Goal: Task Accomplishment & Management: Manage account settings

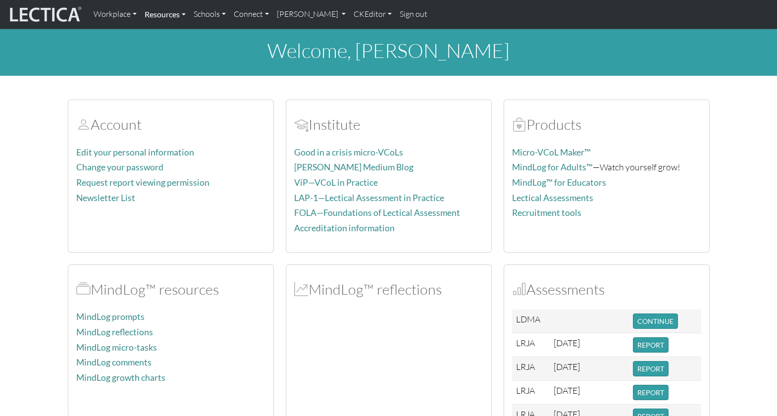
click at [171, 14] on link "Resources" at bounding box center [165, 14] width 49 height 21
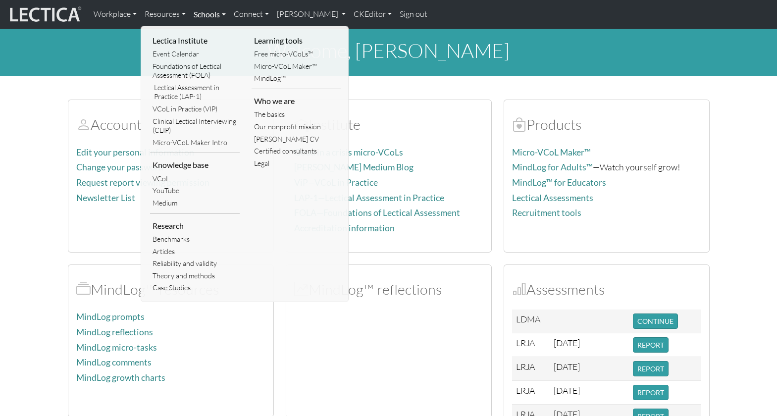
click at [209, 13] on link "Schools" at bounding box center [210, 14] width 40 height 21
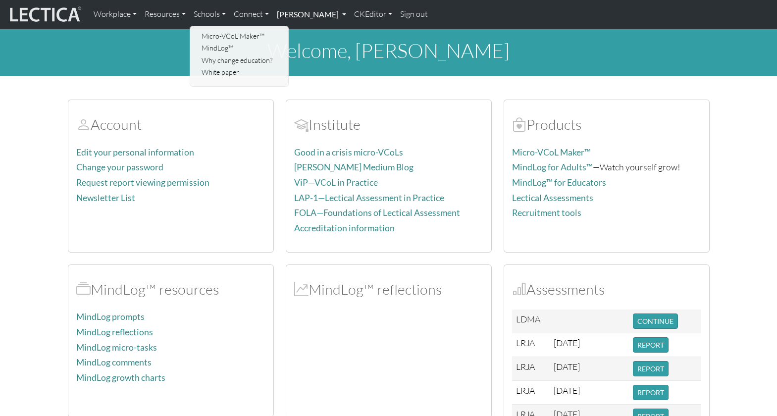
click at [285, 14] on link "[PERSON_NAME]" at bounding box center [311, 14] width 77 height 21
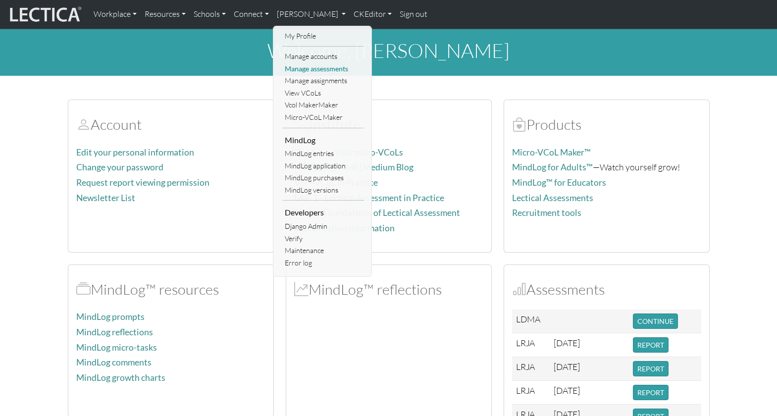
click at [299, 66] on link "Manage assessments" at bounding box center [323, 69] width 82 height 12
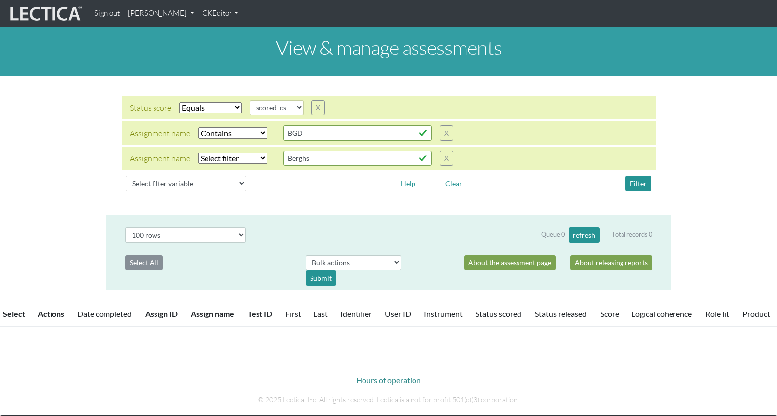
select select "scored_cs"
select select "icontains"
select select "100"
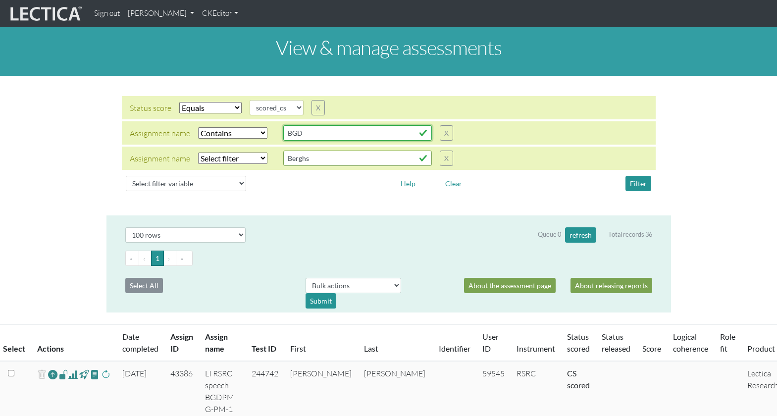
drag, startPoint x: 301, startPoint y: 130, endPoint x: 256, endPoint y: 124, distance: 45.9
click at [256, 125] on div "Assignment name Select filter Equals Does not equal Contains Does not contain S…" at bounding box center [291, 132] width 323 height 15
click at [301, 153] on input "Berghs" at bounding box center [357, 158] width 149 height 15
click at [159, 176] on select "Select filter variable Assignment name Assignment ID Clarity persuasive Clarity…" at bounding box center [186, 183] width 120 height 15
select select "assignment__name"
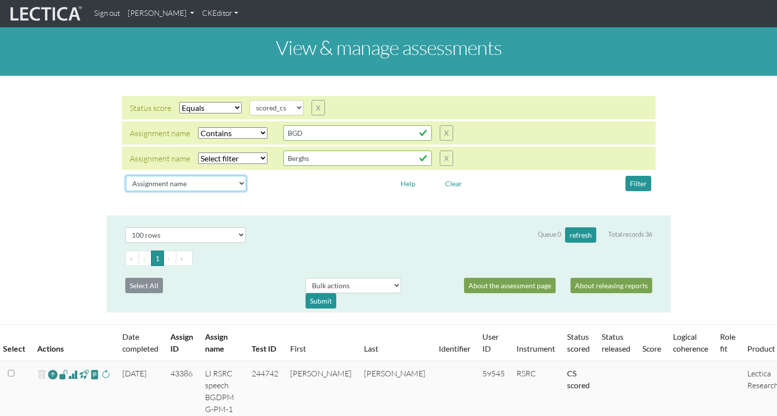
click at [126, 189] on select "Select filter variable Assignment name Assignment ID Clarity persuasive Clarity…" at bounding box center [186, 183] width 120 height 15
select select
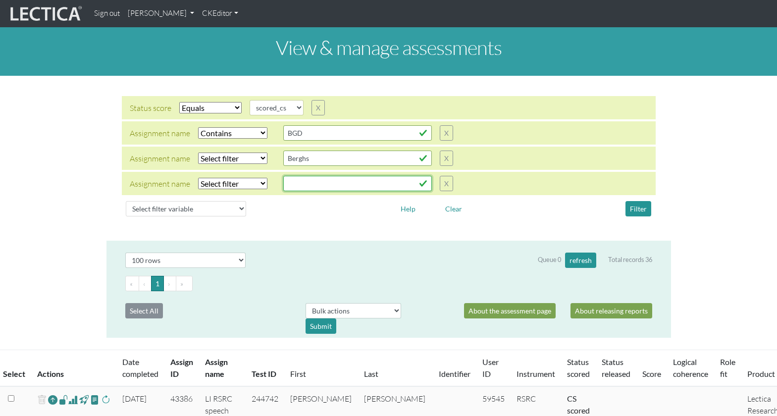
click at [285, 176] on input "text" at bounding box center [357, 183] width 149 height 15
click at [283, 176] on input "LSMBA" at bounding box center [357, 183] width 149 height 15
type input "LISMBA"
click at [209, 127] on select "Select filter Equals Does not equal Contains Does not contain Starts with Ends …" at bounding box center [232, 132] width 69 height 11
select select
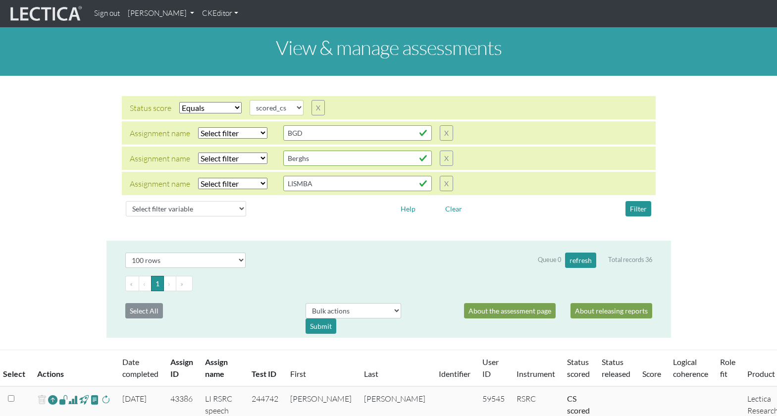
click at [198, 127] on select "Select filter Equals Does not equal Contains Does not contain Starts with Ends …" at bounding box center [232, 132] width 69 height 11
click at [217, 153] on select "Select filter Equals Does not equal Contains Does not contain Starts with Ends …" at bounding box center [232, 158] width 69 height 11
select select "icontains"
click at [198, 153] on select "Select filter Equals Does not equal Contains Does not contain Starts with Ends …" at bounding box center [232, 158] width 69 height 11
click at [637, 201] on button "Filter" at bounding box center [639, 208] width 26 height 15
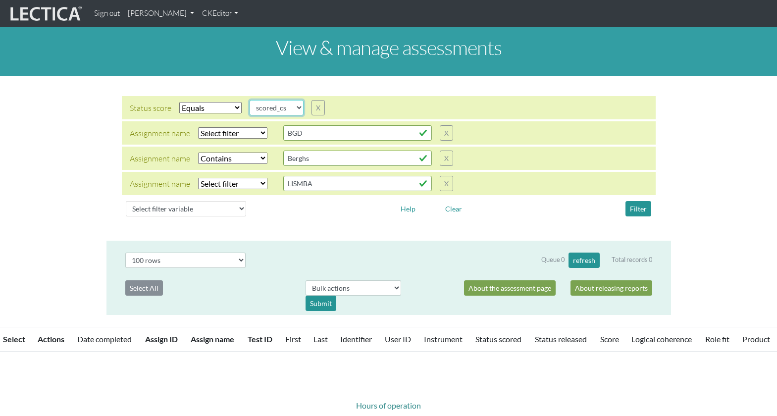
click at [289, 101] on select "completed created finalized_cs finalized_ls finalized_ss scored_cs started unsc…" at bounding box center [277, 107] width 54 height 15
click at [250, 100] on select "completed created finalized_cs finalized_ls finalized_ss scored_cs started unsc…" at bounding box center [277, 107] width 54 height 15
click at [287, 101] on select "completed created finalized_cs finalized_ls finalized_ss scored_cs started unsc…" at bounding box center [277, 107] width 54 height 15
select select "completed"
click at [250, 100] on select "completed created finalized_cs finalized_ls finalized_ss scored_cs started unsc…" at bounding box center [277, 107] width 54 height 15
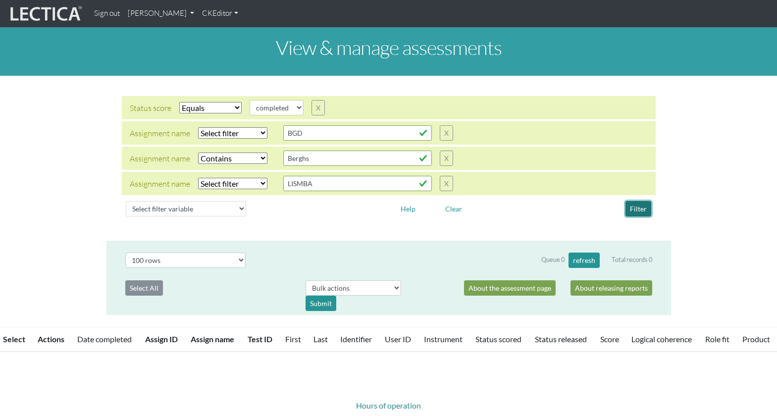
click at [634, 201] on button "Filter" at bounding box center [639, 208] width 26 height 15
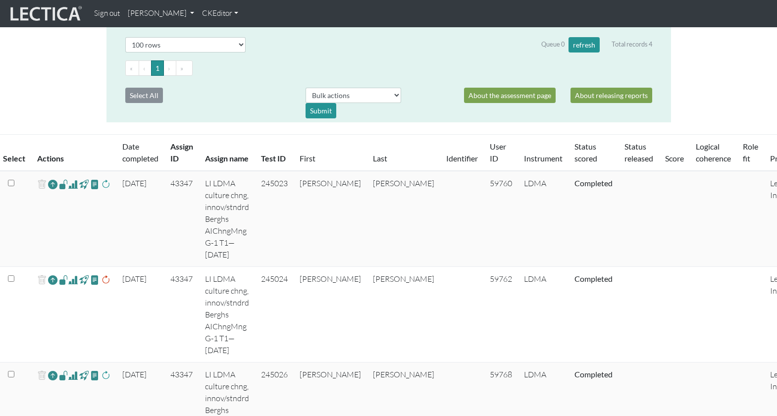
scroll to position [226, 0]
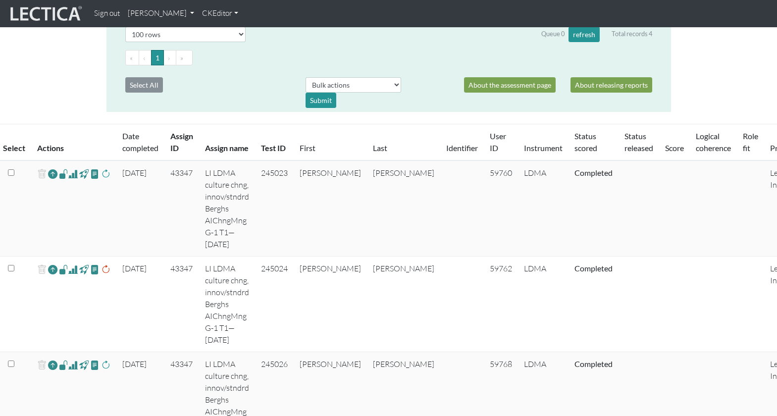
click at [69, 168] on span at bounding box center [72, 174] width 9 height 12
click at [68, 264] on span at bounding box center [72, 270] width 9 height 12
click at [68, 359] on span at bounding box center [72, 365] width 9 height 12
drag, startPoint x: 302, startPoint y: 264, endPoint x: 332, endPoint y: 263, distance: 30.2
click at [294, 352] on td "245026" at bounding box center [274, 400] width 39 height 96
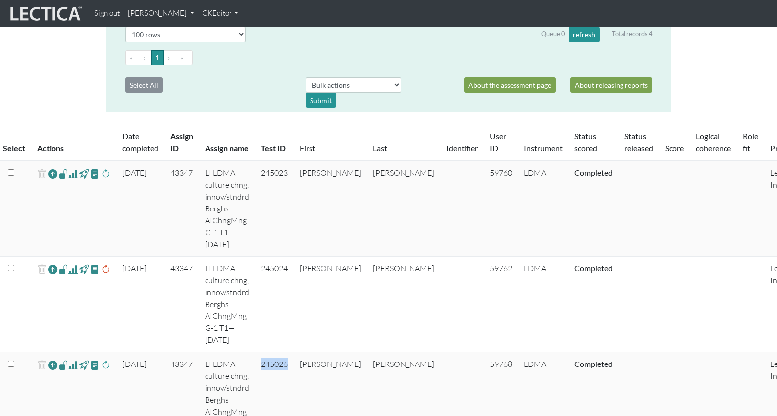
copy td "245026"
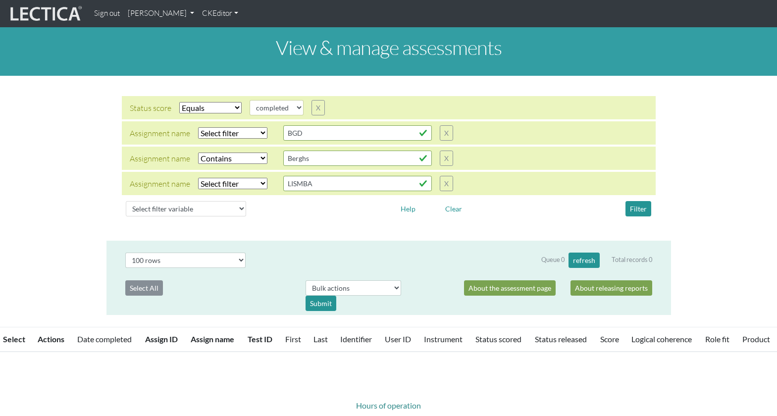
select select "icontains"
select select "100"
click at [287, 100] on select "completed created finalized_cs finalized_ls finalized_ss scored_cs started unsc…" at bounding box center [277, 107] width 54 height 15
select select "started"
click at [250, 100] on select "completed created finalized_cs finalized_ls finalized_ss scored_cs started unsc…" at bounding box center [277, 107] width 54 height 15
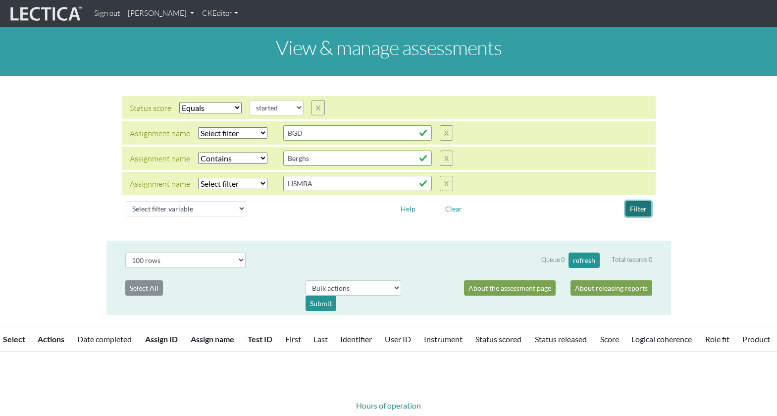
click at [639, 201] on button "Filter" at bounding box center [639, 208] width 26 height 15
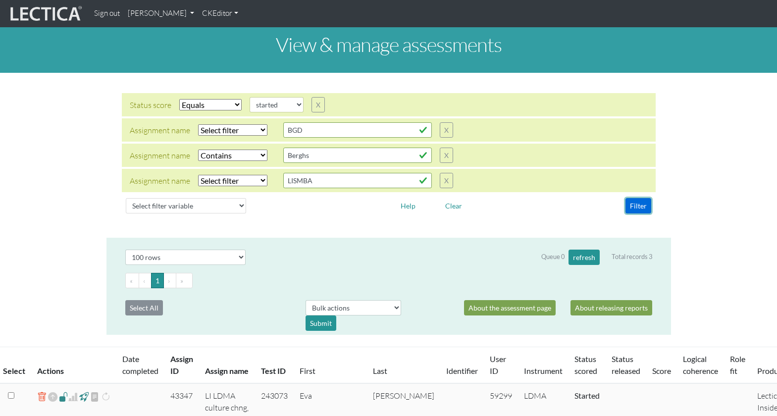
scroll to position [36, 0]
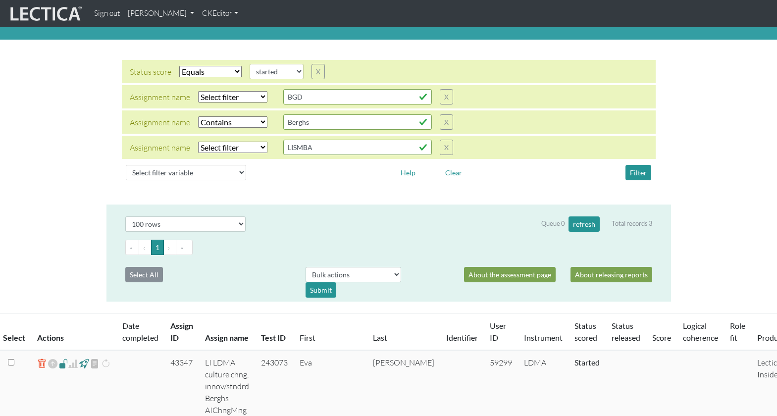
click at [246, 116] on select "Select filter Equals Does not equal Contains Does not contain Starts with Ends …" at bounding box center [232, 121] width 69 height 11
select select
click at [198, 116] on select "Select filter Equals Does not equal Contains Does not contain Starts with Ends …" at bounding box center [232, 121] width 69 height 11
click at [232, 142] on select "Select filter Equals Does not equal Contains Does not contain Starts with Ends …" at bounding box center [232, 147] width 69 height 11
click at [198, 142] on select "Select filter Equals Does not equal Contains Does not contain Starts with Ends …" at bounding box center [232, 147] width 69 height 11
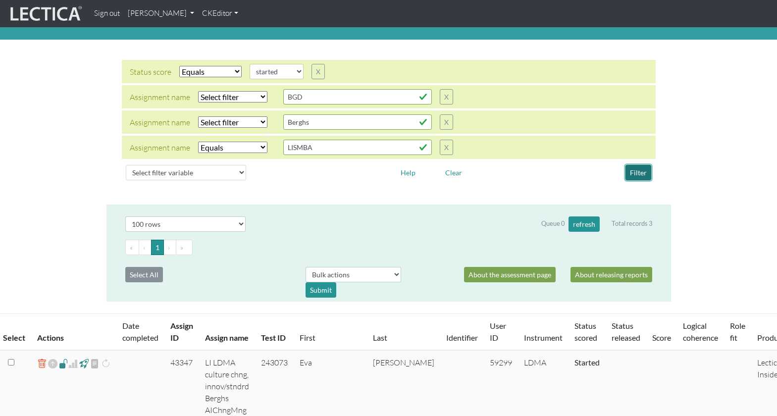
click at [636, 165] on button "Filter" at bounding box center [639, 172] width 26 height 15
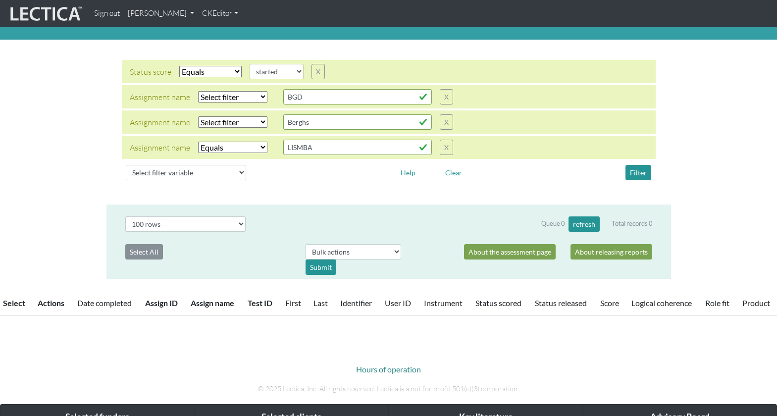
click at [210, 142] on select "Select filter Equals Does not equal Contains Does not contain Starts with Ends …" at bounding box center [232, 147] width 69 height 11
select select "icontains"
click at [198, 142] on select "Select filter Equals Does not equal Contains Does not contain Starts with Ends …" at bounding box center [232, 147] width 69 height 11
click at [642, 165] on button "Filter" at bounding box center [639, 172] width 26 height 15
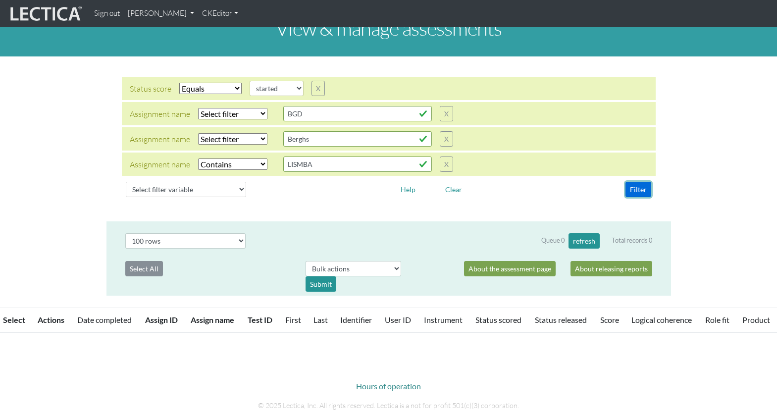
scroll to position [3, 0]
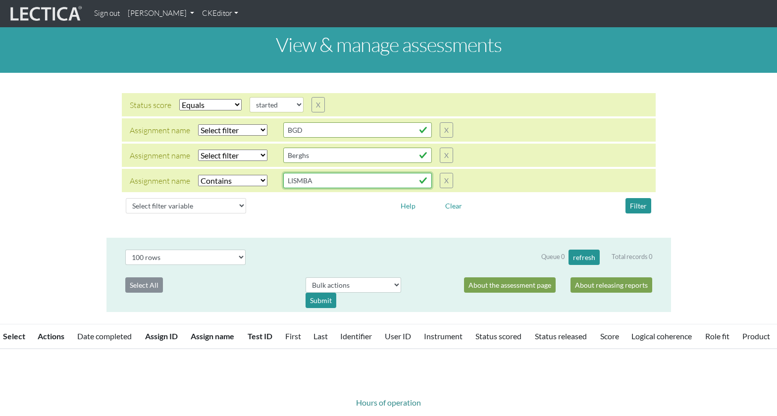
drag, startPoint x: 277, startPoint y: 170, endPoint x: 284, endPoint y: 172, distance: 6.6
click at [284, 173] on input "LISMBA" at bounding box center [357, 180] width 149 height 15
click at [638, 198] on button "Filter" at bounding box center [639, 205] width 26 height 15
drag, startPoint x: 284, startPoint y: 170, endPoint x: 270, endPoint y: 169, distance: 14.4
click at [270, 173] on div "Assignment name Select filter Equals Does not equal Contains Does not contain S…" at bounding box center [291, 180] width 323 height 15
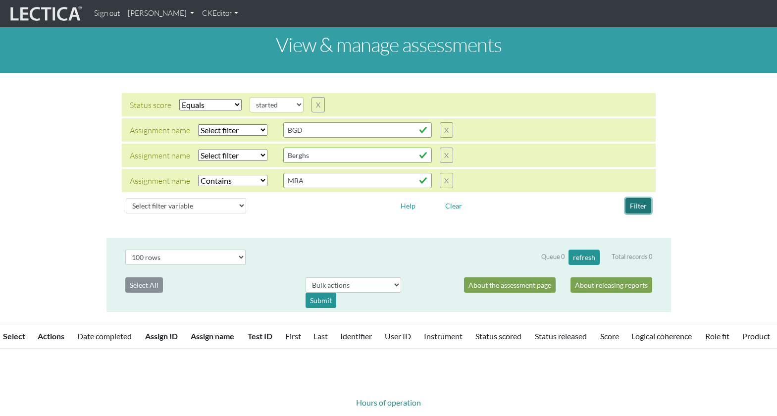
click at [639, 198] on button "Filter" at bounding box center [639, 205] width 26 height 15
click at [283, 173] on input "MBA" at bounding box center [357, 180] width 149 height 15
type input "ILSMBA"
click at [286, 97] on select "completed created finalized_cs finalized_ls finalized_ss scored_cs started unsc…" at bounding box center [277, 104] width 54 height 15
select select "completed"
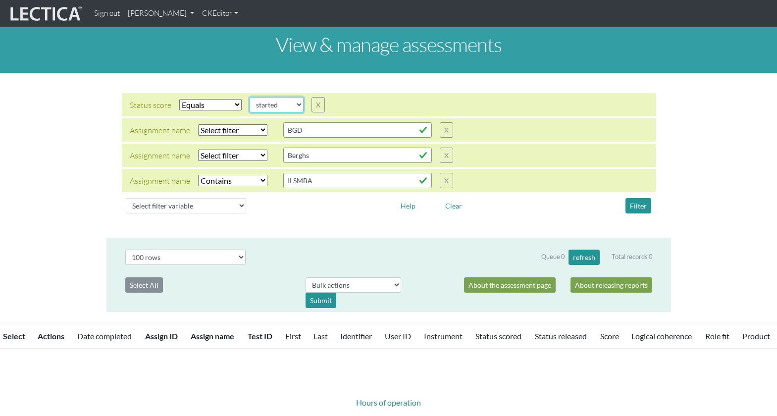
click at [250, 97] on select "completed created finalized_cs finalized_ls finalized_ss scored_cs started unsc…" at bounding box center [277, 104] width 54 height 15
click at [640, 198] on button "Filter" at bounding box center [639, 205] width 26 height 15
click at [639, 198] on button "Filter" at bounding box center [639, 205] width 26 height 15
click at [287, 173] on input "ILSMBA" at bounding box center [357, 180] width 149 height 15
click at [633, 198] on button "Filter" at bounding box center [639, 205] width 26 height 15
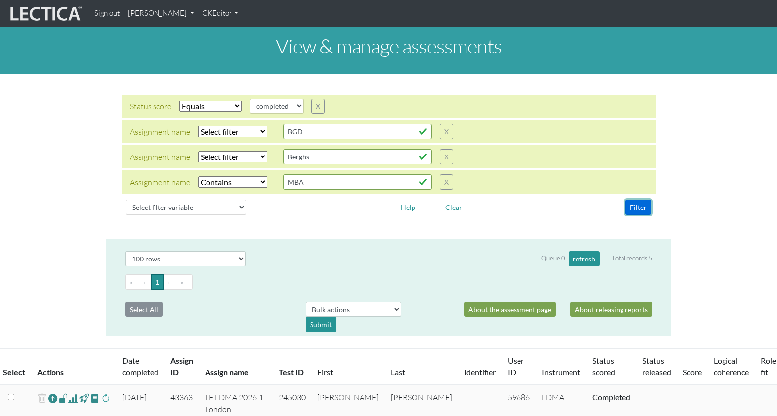
scroll to position [0, 0]
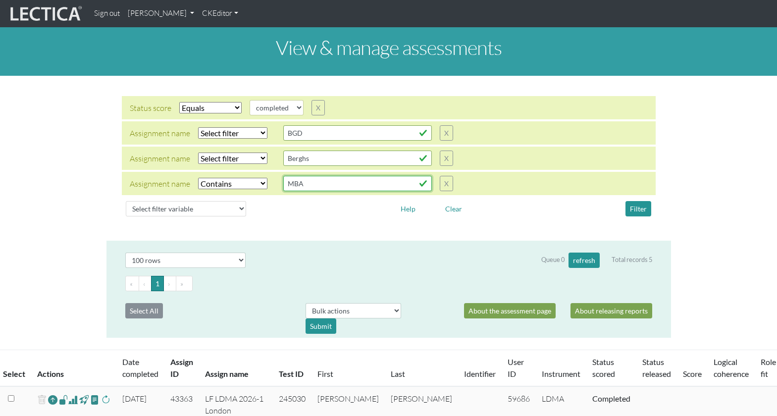
drag, startPoint x: 279, startPoint y: 172, endPoint x: 251, endPoint y: 171, distance: 28.8
click at [283, 176] on input "MBA" at bounding box center [357, 183] width 149 height 15
click at [639, 201] on button "Filter" at bounding box center [639, 208] width 26 height 15
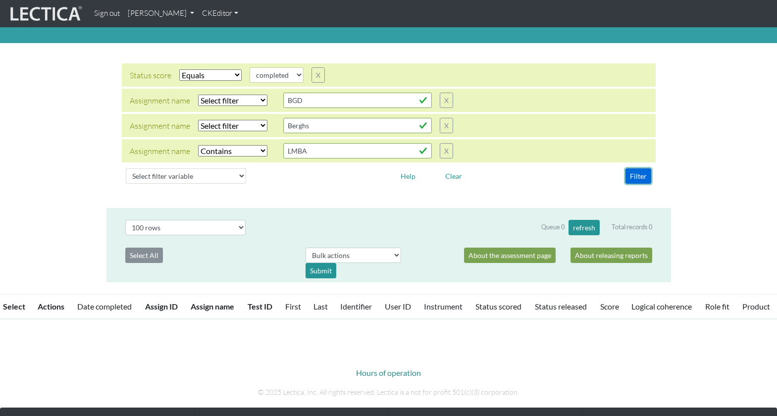
scroll to position [22, 0]
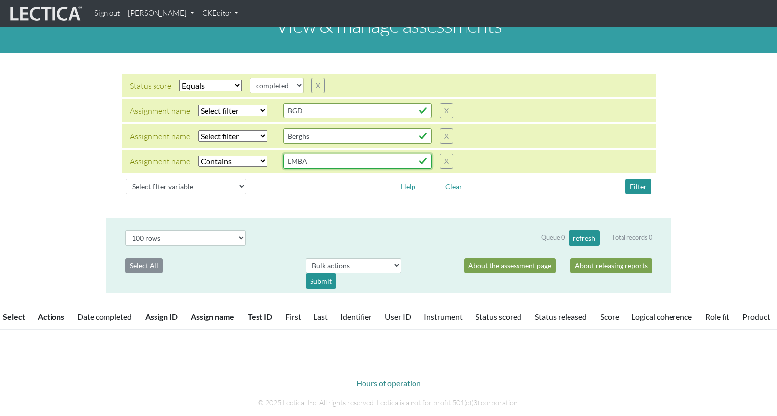
click at [288, 154] on input "LMBA" at bounding box center [357, 161] width 149 height 15
click at [283, 154] on input "LMBA" at bounding box center [357, 161] width 149 height 15
click at [574, 99] on div "Assignment name Select filter Equals Does not equal Contains Does not contain S…" at bounding box center [389, 110] width 534 height 23
click at [636, 179] on button "Filter" at bounding box center [639, 186] width 26 height 15
click at [290, 154] on input "LISLMBA" at bounding box center [357, 161] width 149 height 15
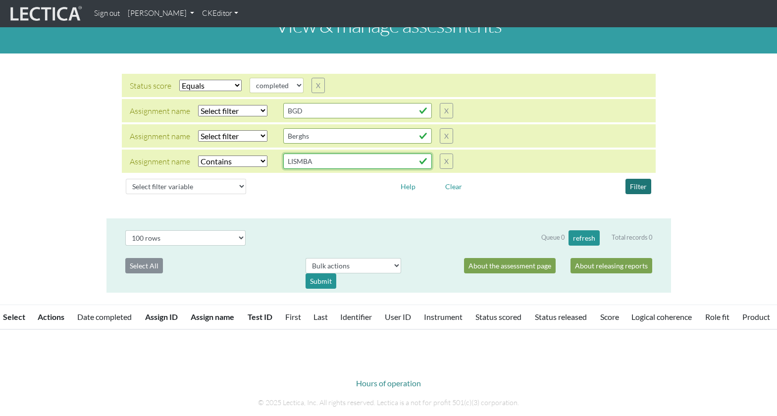
type input "LISMBA"
click at [641, 179] on button "Filter" at bounding box center [639, 186] width 26 height 15
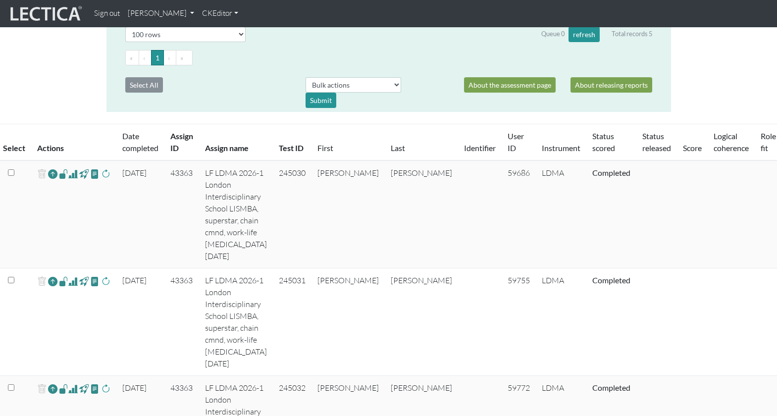
scroll to position [225, 0]
click at [388, 78] on select "Bulk actions download test-taker data finalize cs LF show record Bulk rescore" at bounding box center [354, 85] width 96 height 15
click at [101, 168] on span at bounding box center [105, 174] width 9 height 12
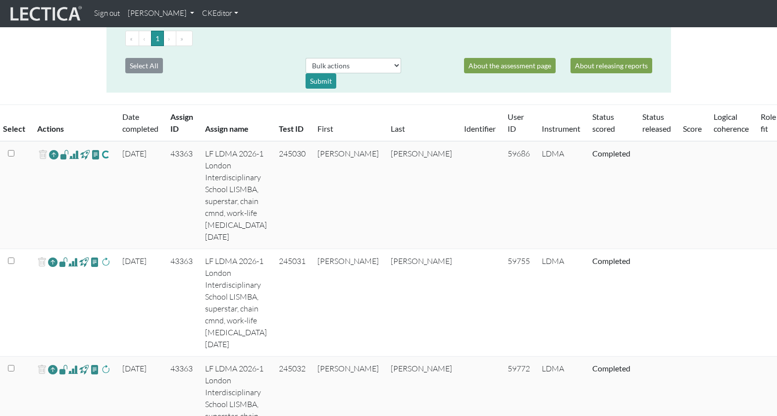
scroll to position [246, 0]
click at [101, 255] on span at bounding box center [105, 261] width 9 height 12
click at [101, 363] on span at bounding box center [105, 369] width 9 height 12
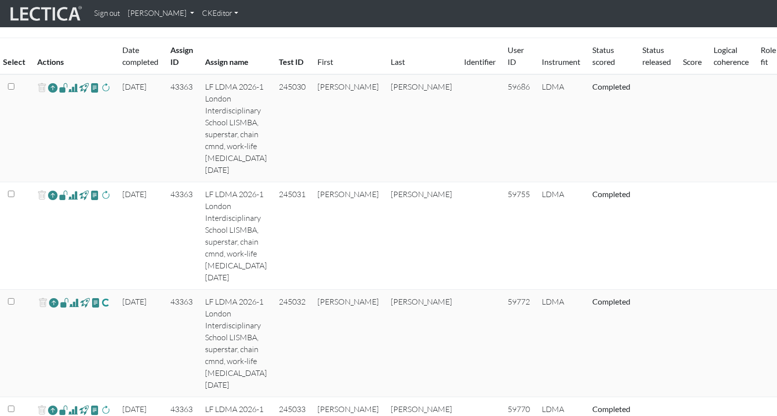
scroll to position [313, 0]
click at [101, 404] on span at bounding box center [105, 410] width 9 height 12
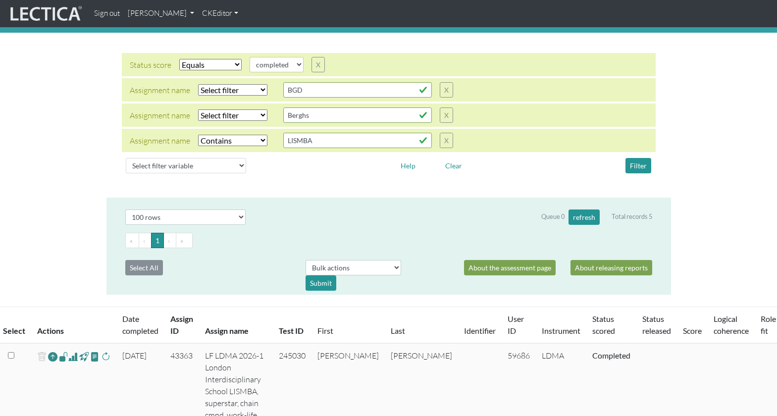
scroll to position [0, 0]
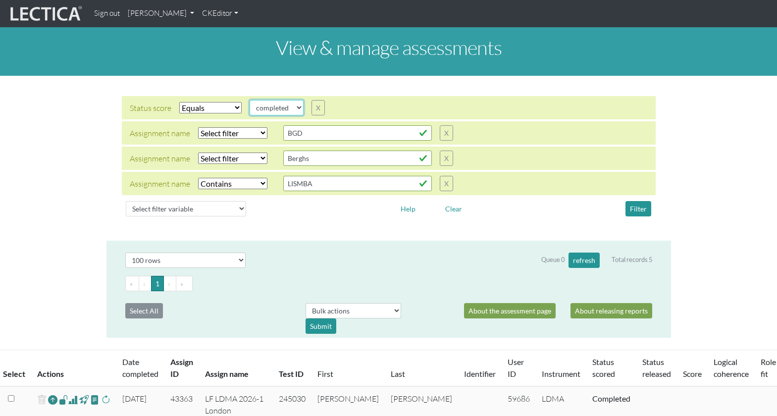
click at [288, 100] on select "completed created finalized_cs finalized_ls finalized_ss scored_cs started unsc…" at bounding box center [277, 107] width 54 height 15
click at [198, 102] on select "Select filter Equals Does not equal" at bounding box center [210, 107] width 62 height 11
select select
click at [179, 102] on select "Select filter Equals Does not equal" at bounding box center [210, 107] width 62 height 11
drag, startPoint x: 639, startPoint y: 196, endPoint x: 622, endPoint y: 191, distance: 18.0
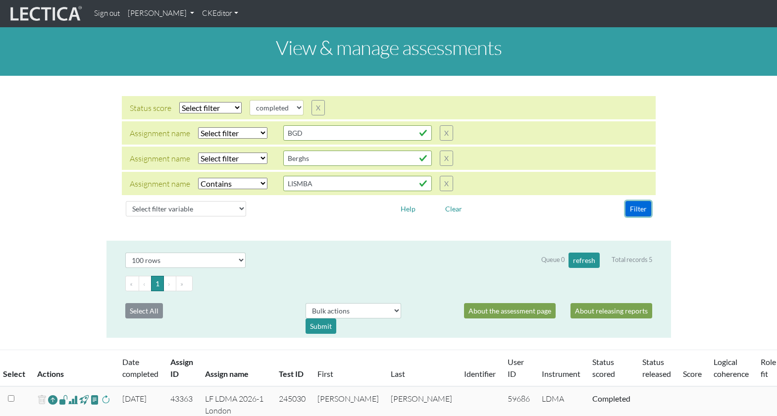
click at [640, 201] on button "Filter" at bounding box center [639, 208] width 26 height 15
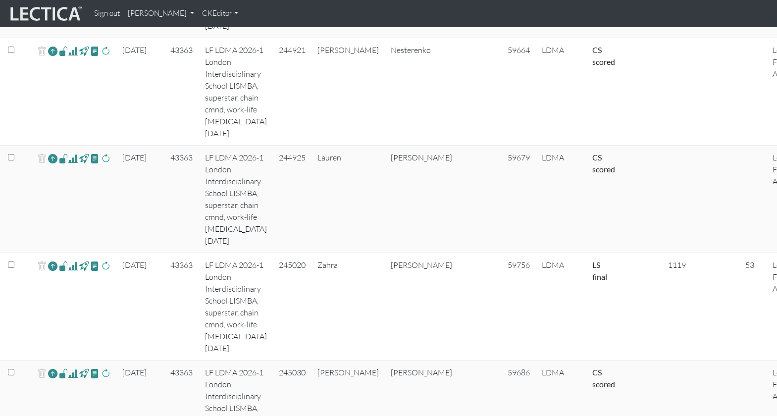
scroll to position [1208, 0]
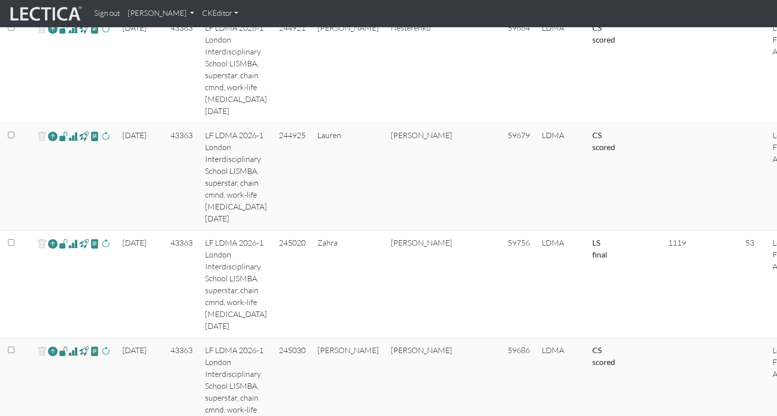
scroll to position [1119, 0]
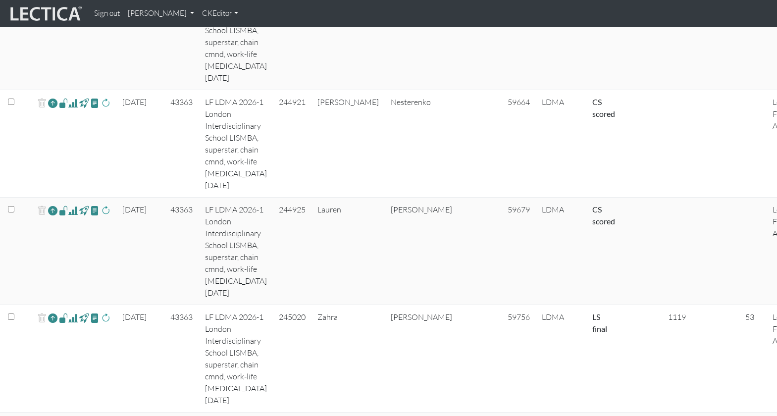
scroll to position [1047, 0]
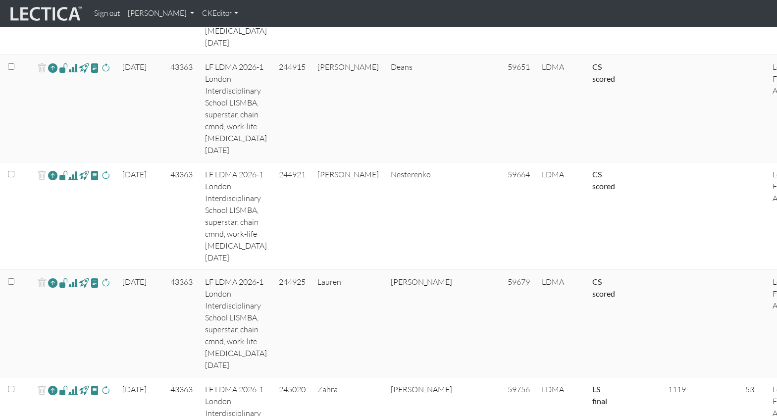
scroll to position [975, 0]
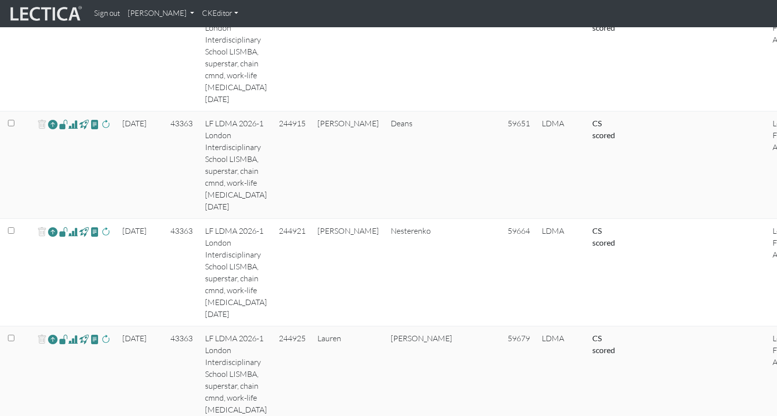
scroll to position [907, 0]
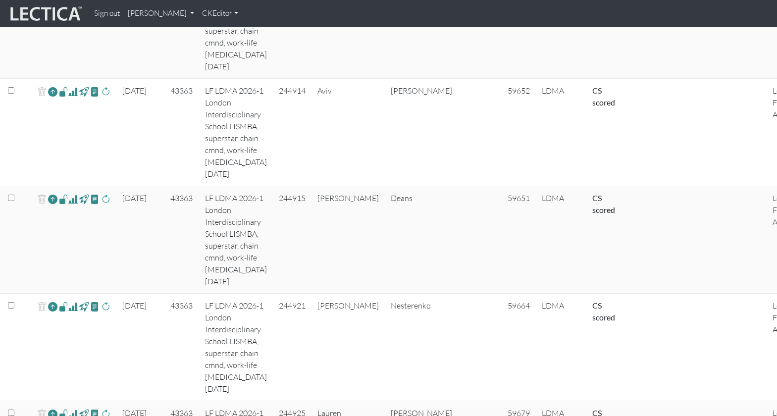
scroll to position [834, 0]
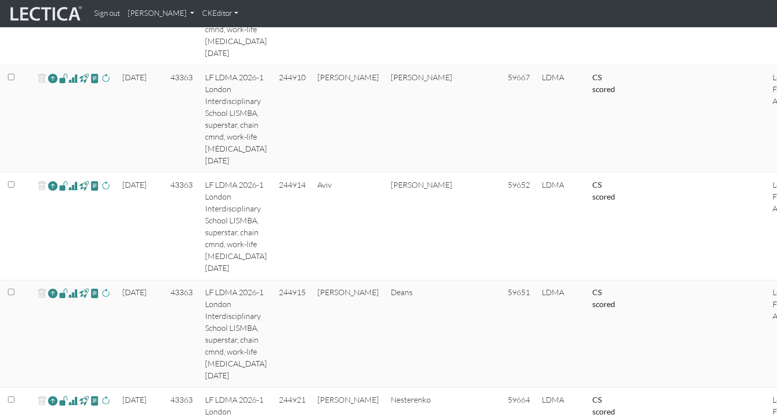
scroll to position [750, 0]
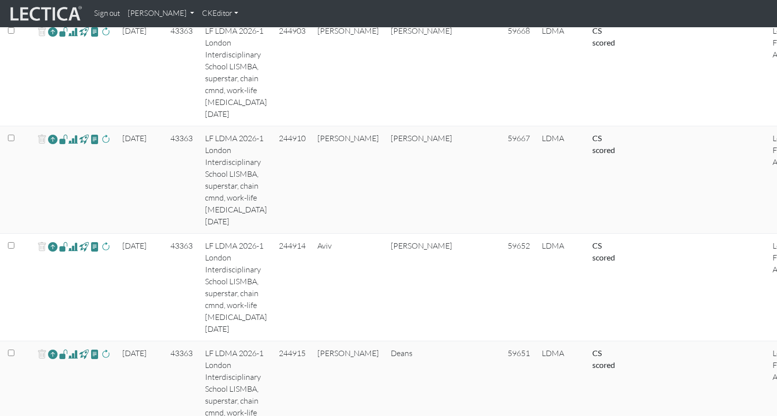
scroll to position [676, 0]
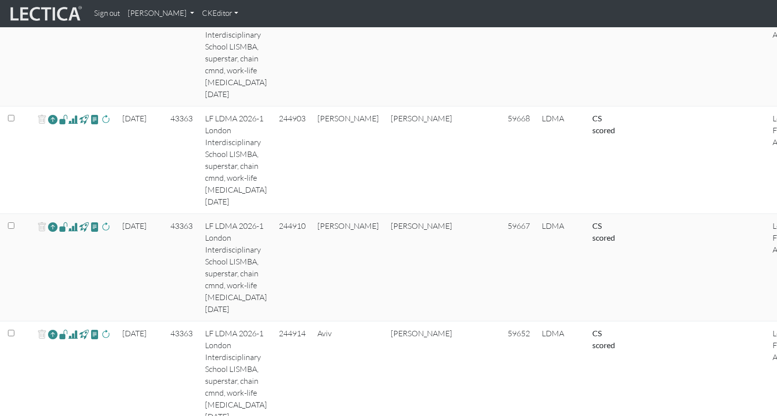
scroll to position [602, 0]
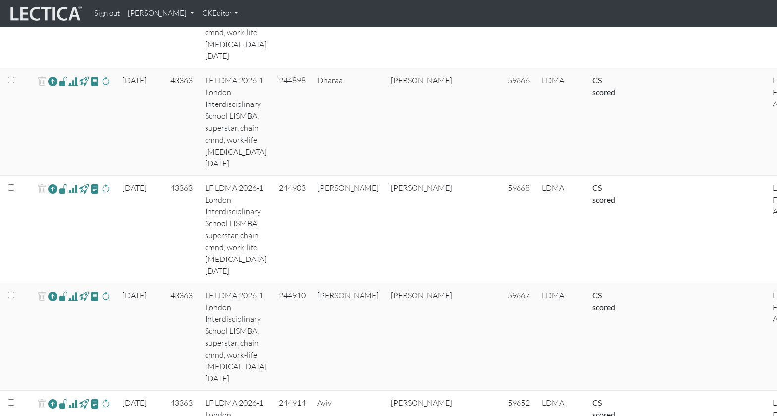
scroll to position [533, 0]
click at [101, 398] on span at bounding box center [105, 404] width 9 height 12
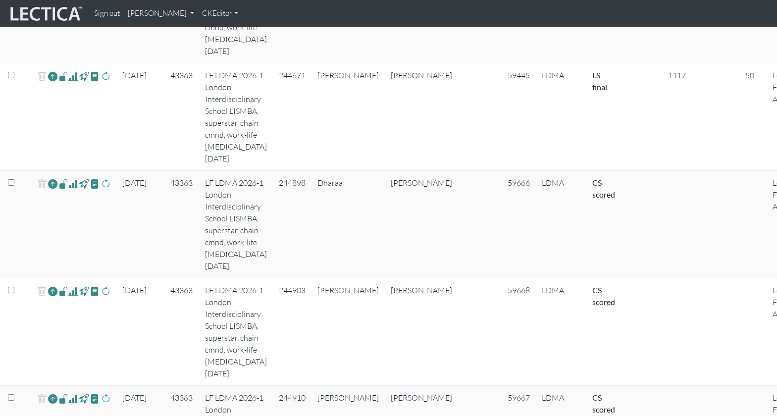
scroll to position [435, 0]
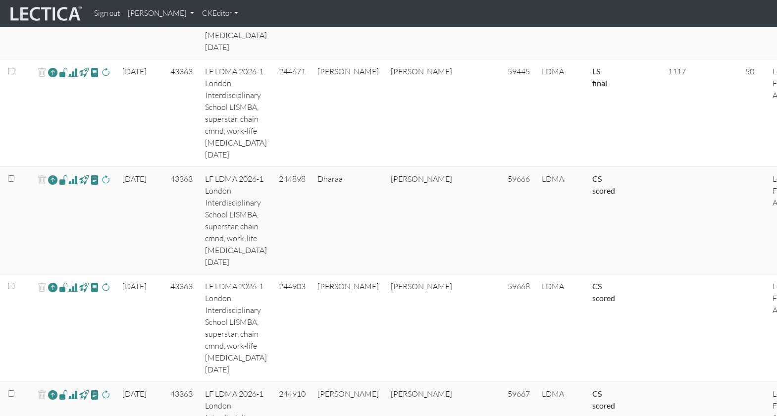
click at [101, 389] on span at bounding box center [105, 395] width 9 height 12
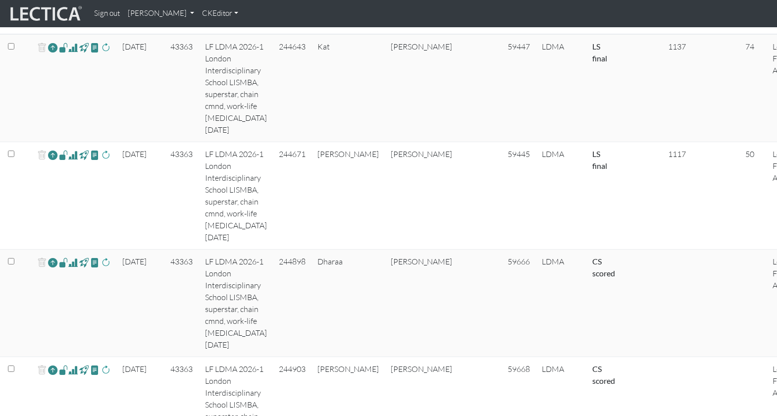
scroll to position [353, 0]
click at [101, 364] on span at bounding box center [105, 370] width 9 height 12
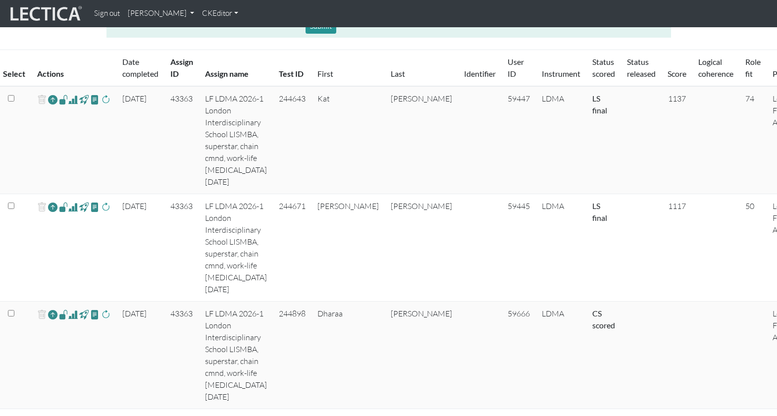
scroll to position [299, 0]
click at [101, 310] on span at bounding box center [105, 316] width 9 height 12
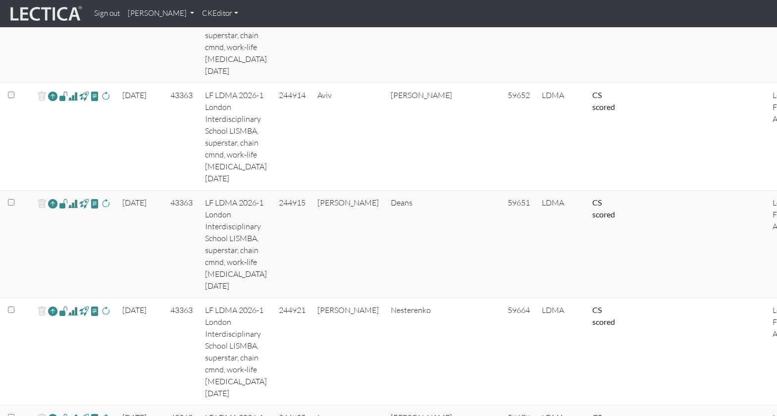
scroll to position [840, 0]
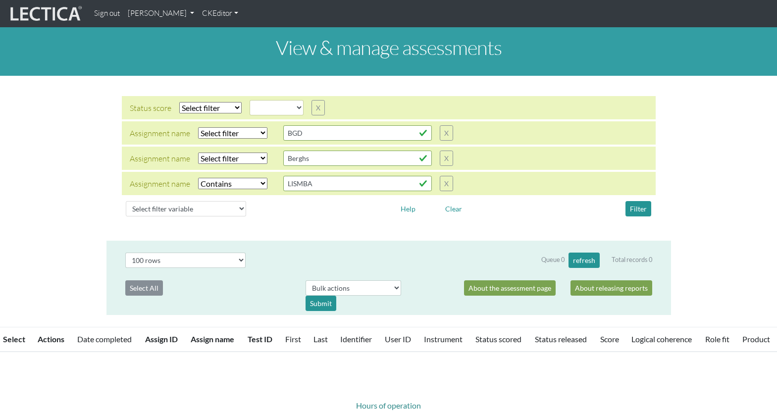
select select
select select "icontains"
select select "100"
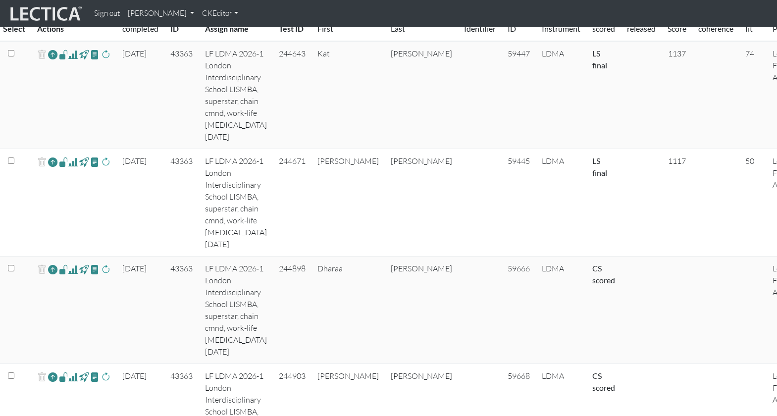
scroll to position [310, 0]
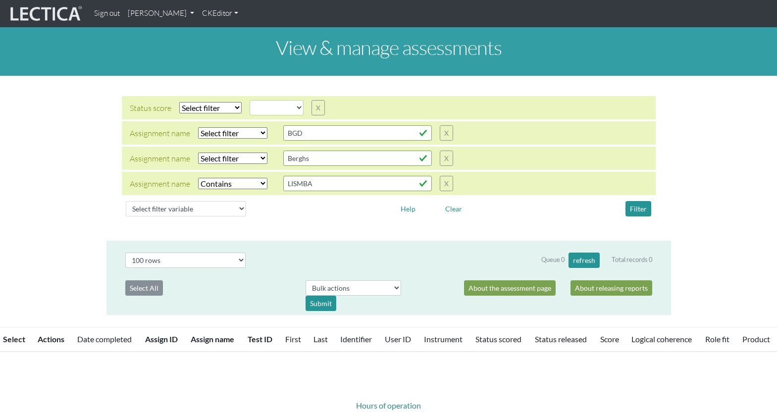
select select
select select "icontains"
select select "100"
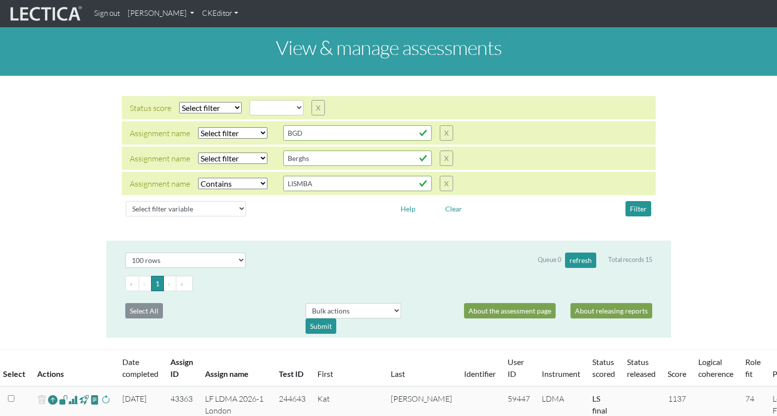
scroll to position [310, 0]
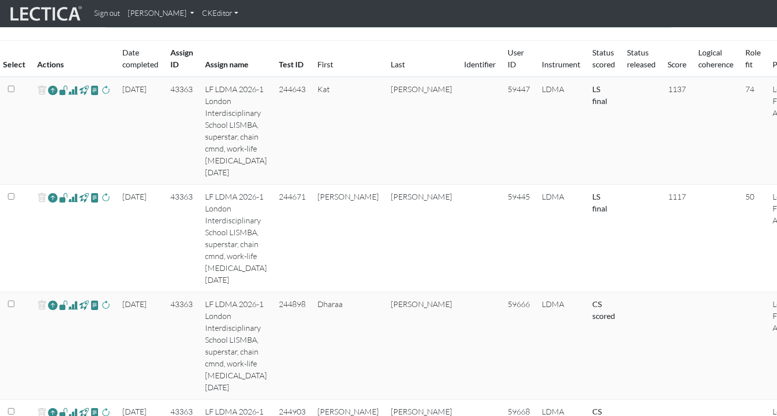
click at [69, 299] on span at bounding box center [72, 305] width 9 height 12
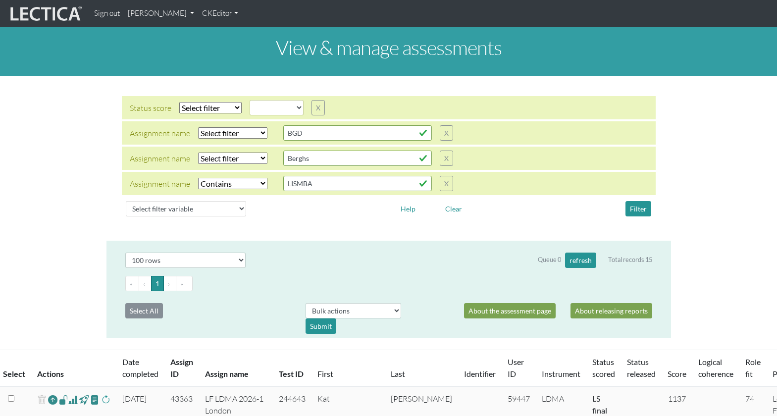
scroll to position [0, 0]
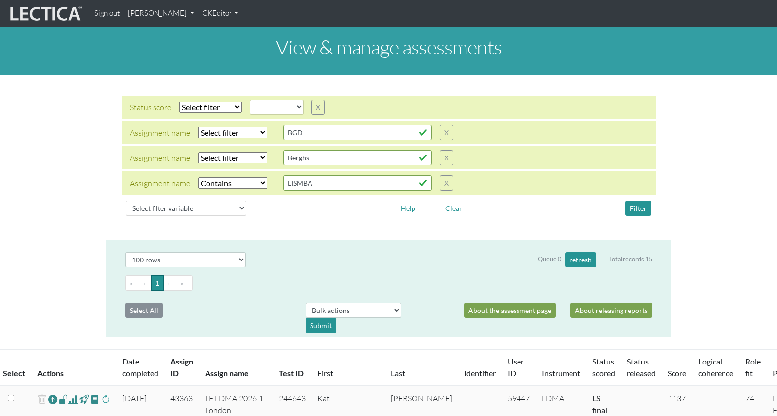
click at [733, 173] on div "Status score Select filter Equals Does not equal Search string created finalize…" at bounding box center [388, 157] width 777 height 149
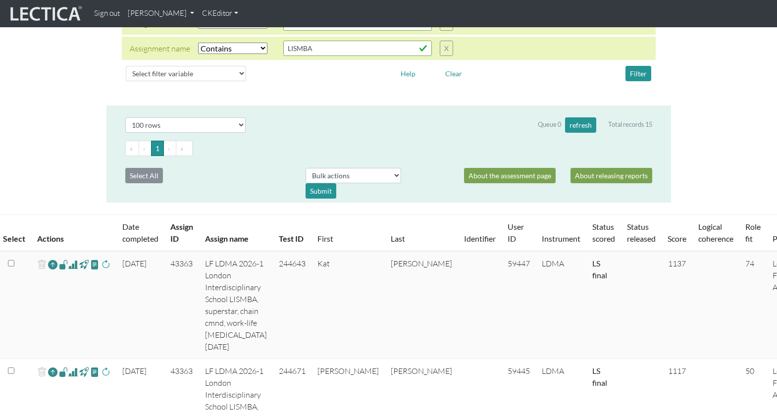
scroll to position [127, 0]
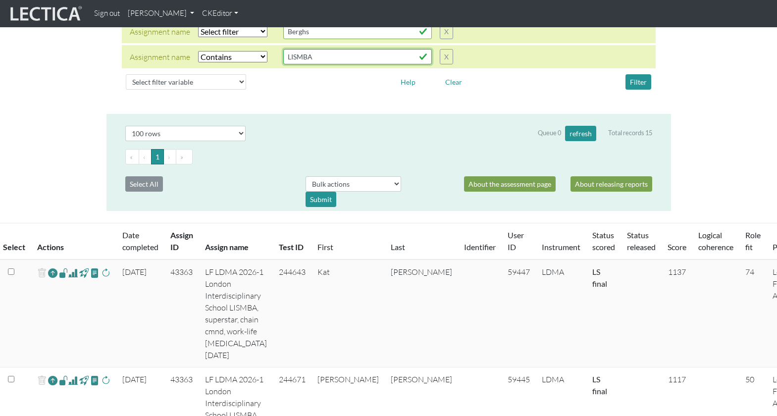
drag, startPoint x: 304, startPoint y: 45, endPoint x: 271, endPoint y: 45, distance: 32.7
click at [271, 49] on div "Assignment name Select filter Equals Does not equal Contains Does not contain S…" at bounding box center [291, 56] width 323 height 15
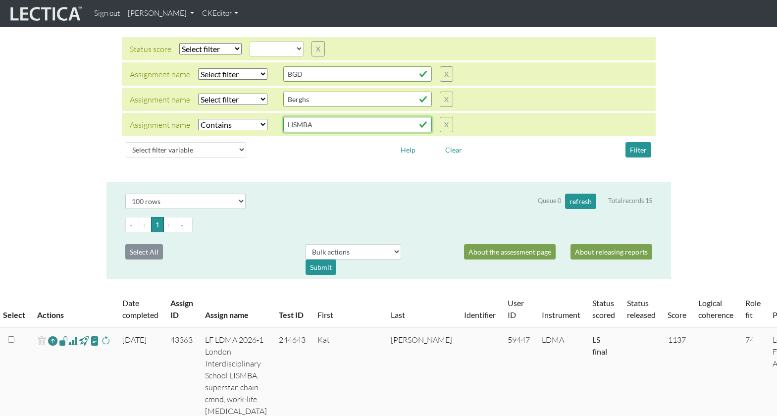
scroll to position [0, 0]
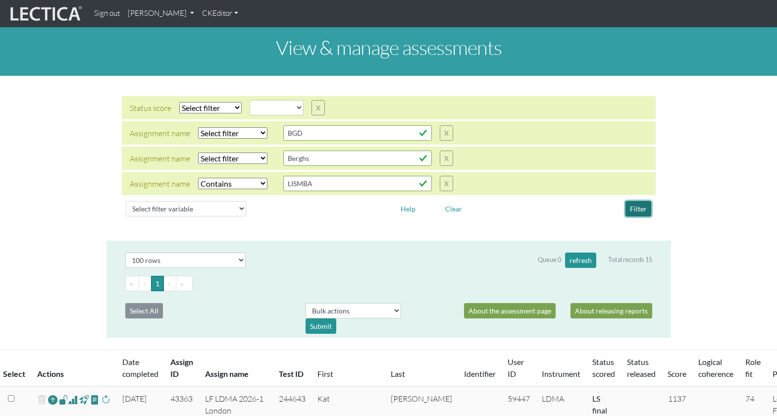
click at [642, 201] on button "Filter" at bounding box center [639, 208] width 26 height 15
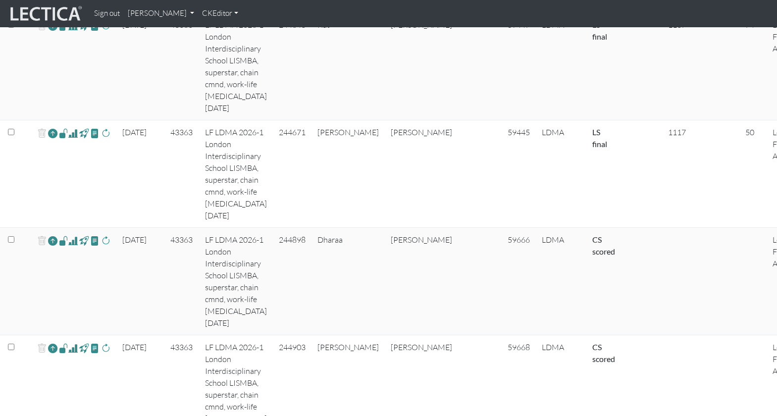
scroll to position [487, 0]
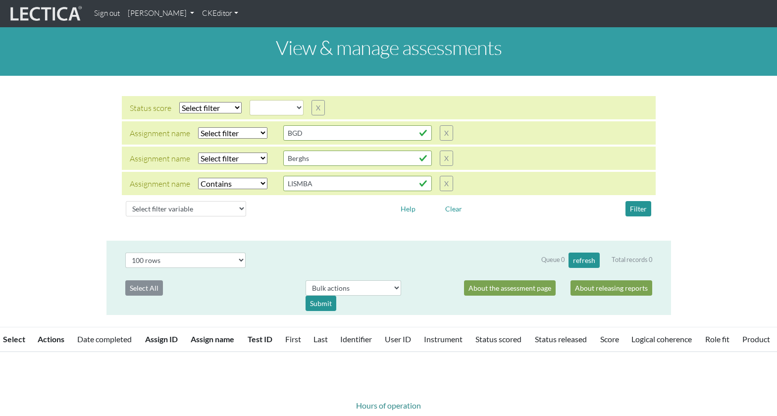
select select
select select "icontains"
select select "100"
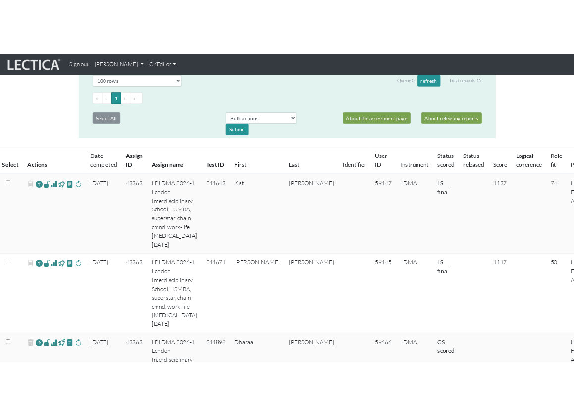
scroll to position [221, 0]
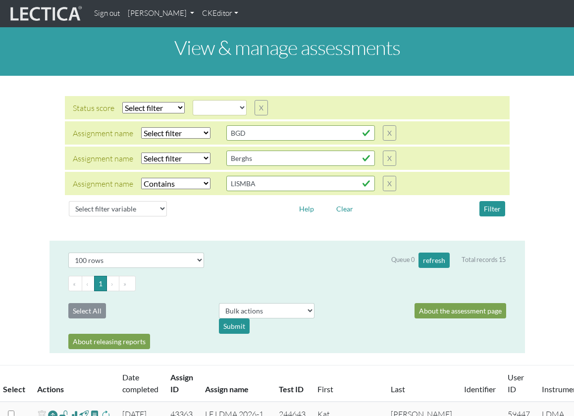
select select
select select "icontains"
select select "100"
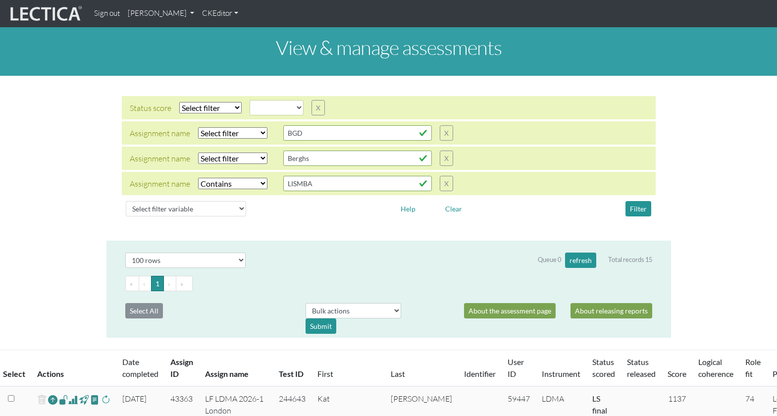
click at [146, 13] on link "[PERSON_NAME]" at bounding box center [161, 13] width 74 height 19
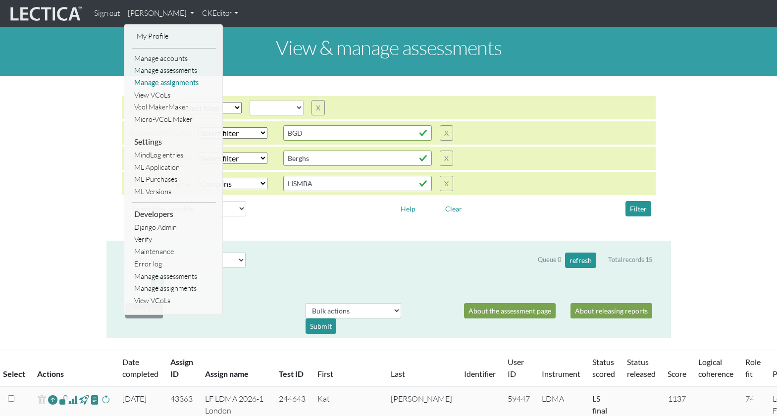
click at [162, 80] on link "Manage assignments" at bounding box center [174, 83] width 84 height 12
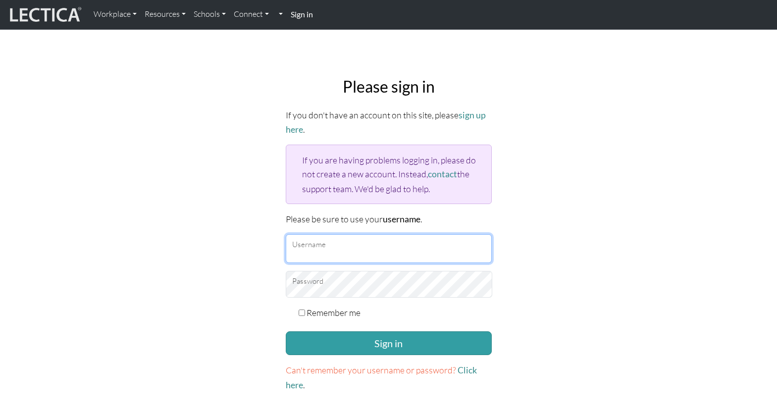
click at [311, 234] on input "Username" at bounding box center [389, 248] width 206 height 29
type input "theodawson"
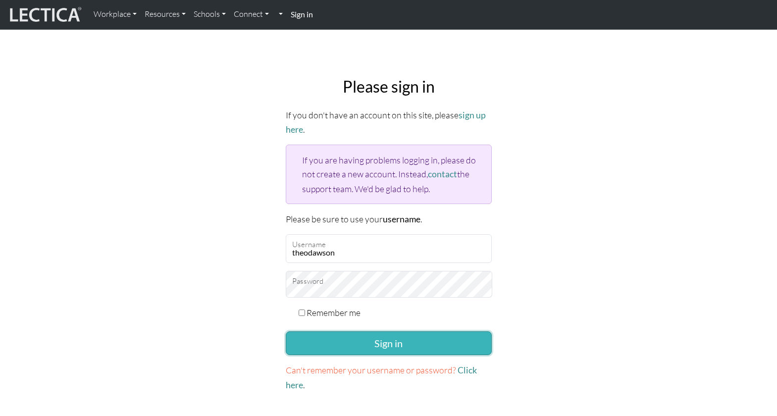
click at [345, 331] on button "Sign in" at bounding box center [389, 343] width 206 height 24
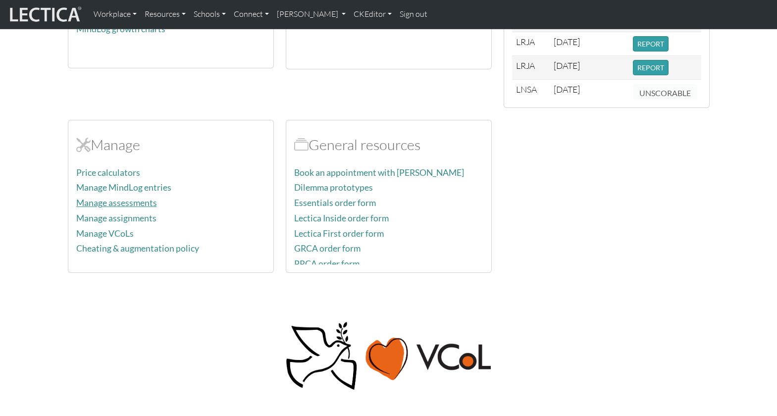
scroll to position [345, 0]
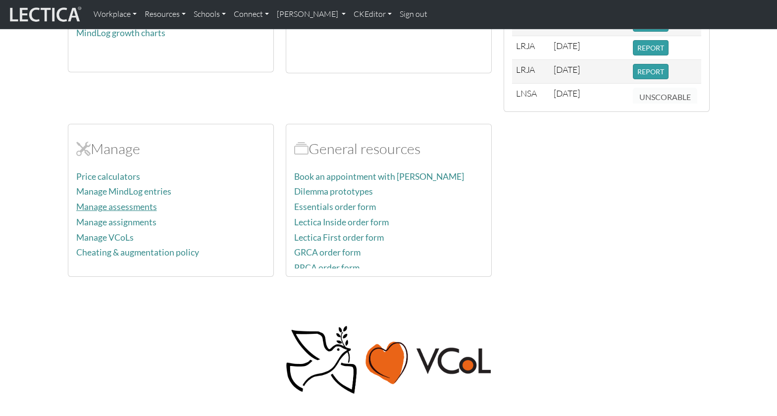
click at [118, 202] on link "Manage assessments" at bounding box center [116, 207] width 81 height 10
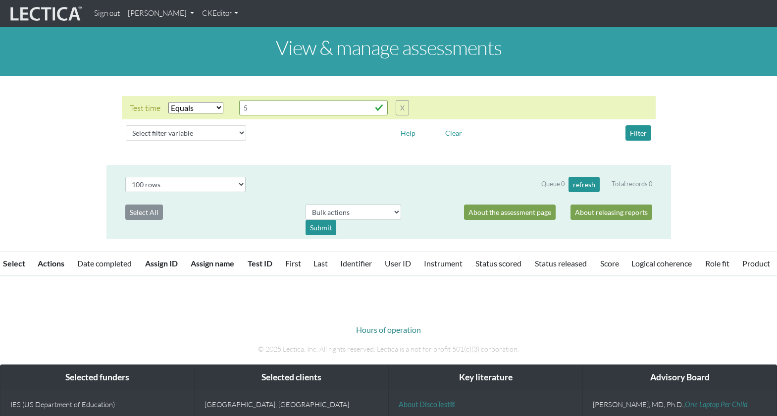
select select "equal"
select select "100"
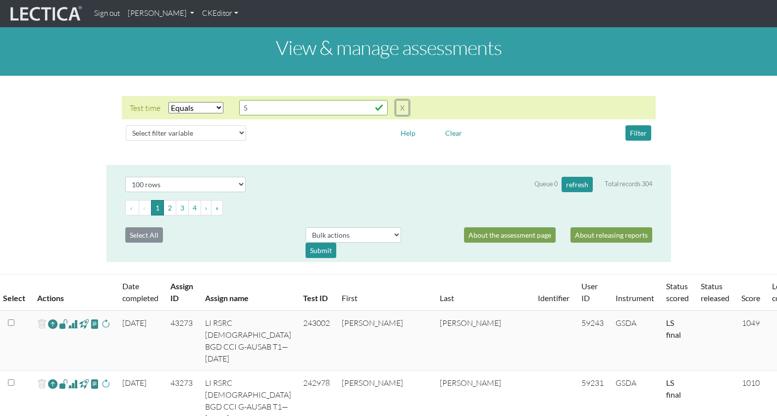
drag, startPoint x: 399, startPoint y: 101, endPoint x: 370, endPoint y: 102, distance: 28.7
click at [399, 101] on button "X" at bounding box center [402, 107] width 13 height 15
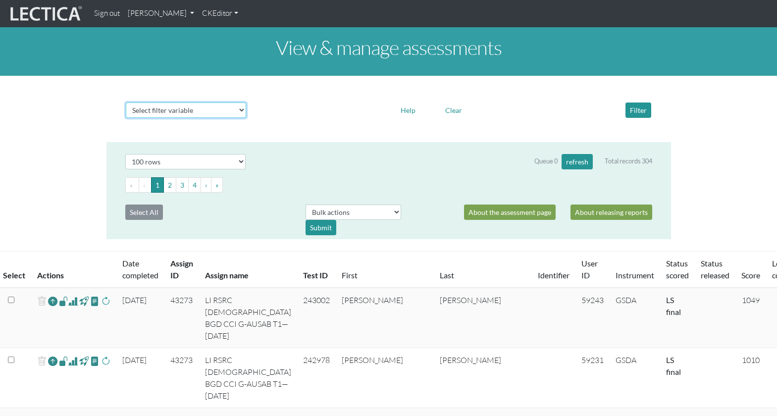
click at [194, 103] on select "Select filter variable Assignment name Assignment ID Clarity persuasive Clarity…" at bounding box center [186, 110] width 120 height 15
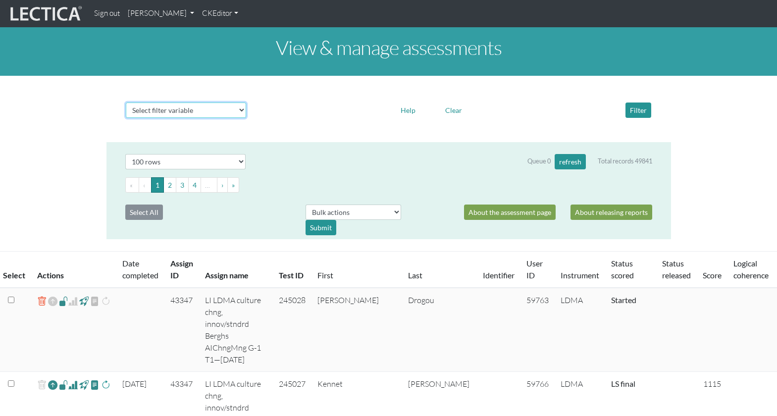
select select "assignment__name"
click at [126, 118] on select "Select filter variable Assignment name Assignment ID Clarity persuasive Clarity…" at bounding box center [186, 110] width 120 height 15
select select
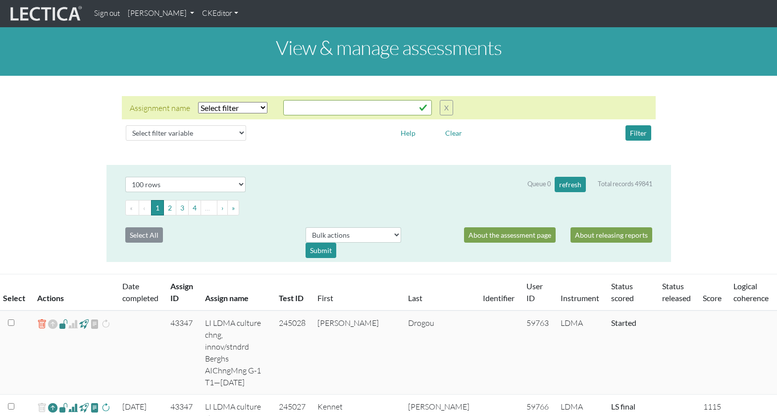
click at [235, 102] on select "Select filter Equals Does not equal Contains Does not contain Starts with Ends …" at bounding box center [232, 107] width 69 height 11
select select "icontains"
click at [198, 102] on select "Select filter Equals Does not equal Contains Does not contain Starts with Ends …" at bounding box center [232, 107] width 69 height 11
click at [283, 100] on input "text" at bounding box center [357, 107] width 149 height 15
click at [633, 125] on button "Filter" at bounding box center [639, 132] width 26 height 15
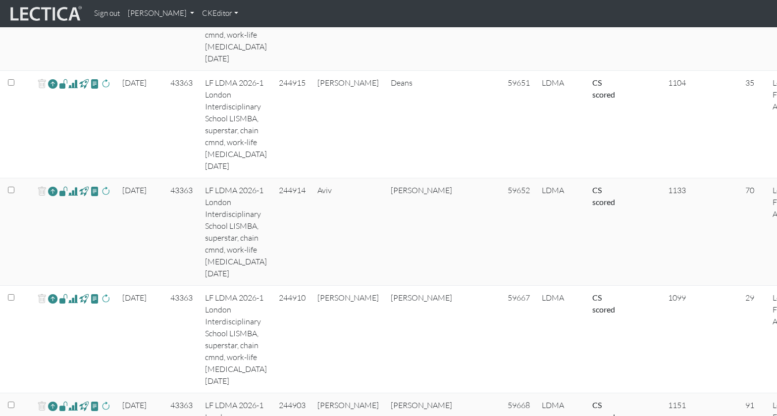
scroll to position [564, 0]
click at [68, 399] on span at bounding box center [72, 405] width 9 height 12
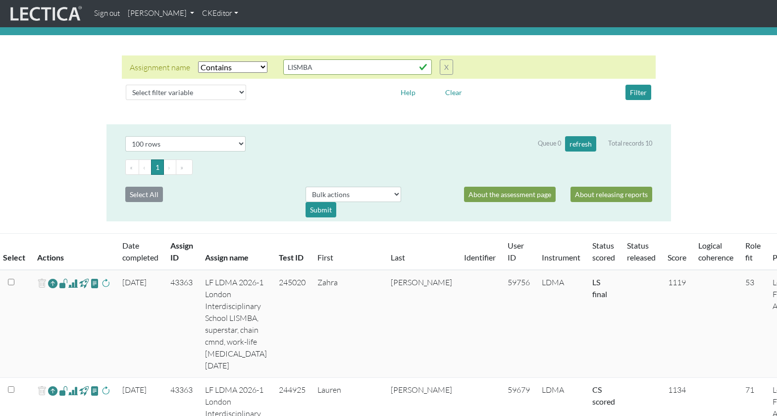
scroll to position [0, 0]
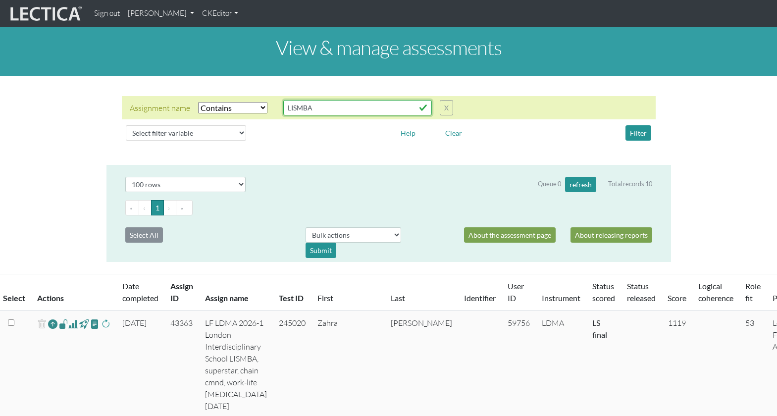
drag, startPoint x: 313, startPoint y: 100, endPoint x: 267, endPoint y: 96, distance: 46.8
click at [267, 100] on div "Assignment name Select filter Equals Does not equal Contains Does not contain S…" at bounding box center [291, 107] width 323 height 15
type input "BERGHS"
click at [642, 125] on button "Filter" at bounding box center [639, 132] width 26 height 15
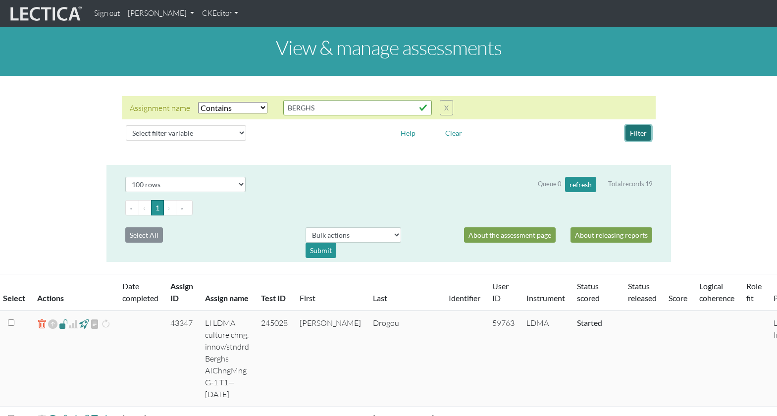
click at [638, 125] on button "Filter" at bounding box center [639, 132] width 26 height 15
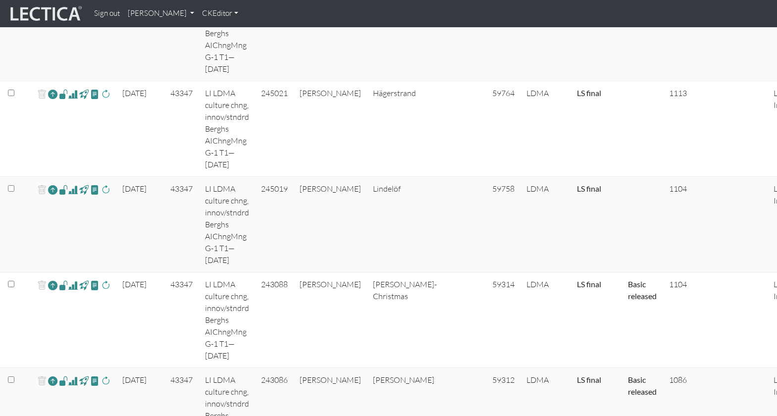
scroll to position [876, 0]
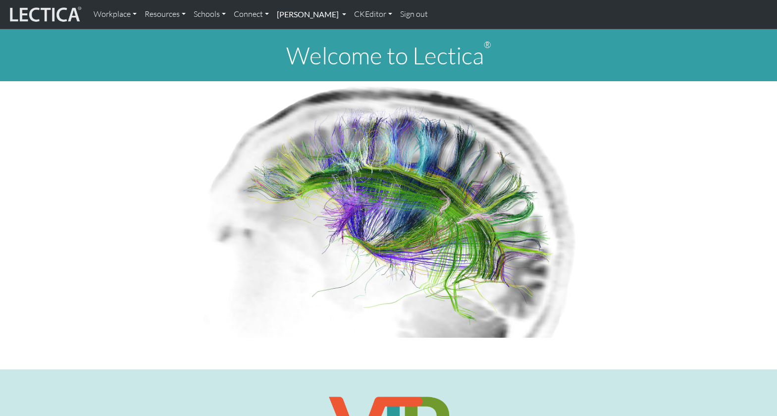
click at [286, 14] on link "[PERSON_NAME]" at bounding box center [311, 14] width 77 height 21
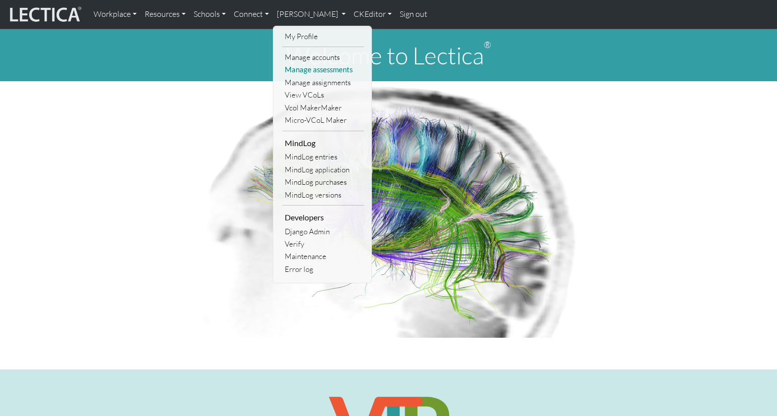
click at [302, 63] on link "Manage assessments" at bounding box center [323, 69] width 82 height 12
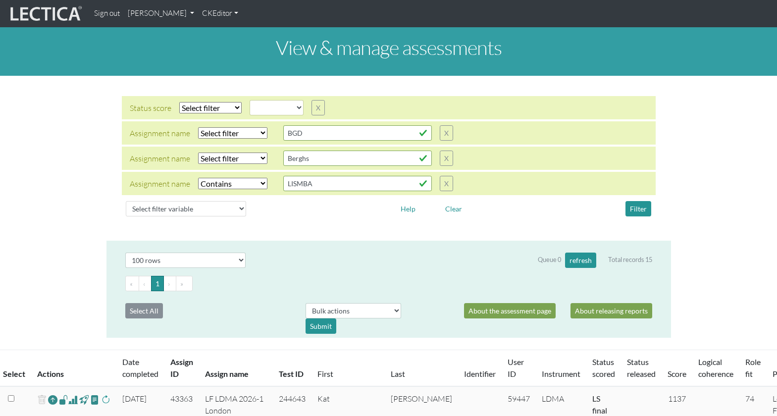
select select
select select "icontains"
select select "100"
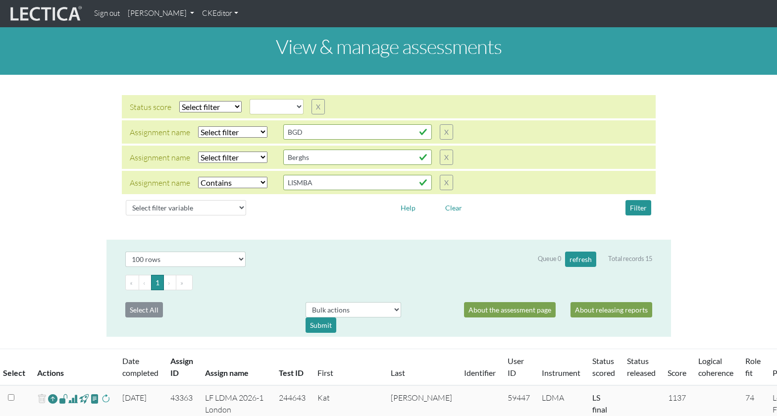
click at [229, 152] on select "Select filter Equals Does not equal Contains Does not contain Starts with Ends …" at bounding box center [232, 157] width 69 height 11
select select "iexact"
click at [198, 152] on select "Select filter Equals Does not equal Contains Does not contain Starts with Ends …" at bounding box center [232, 157] width 69 height 11
select select
click at [641, 200] on button "Filter" at bounding box center [639, 207] width 26 height 15
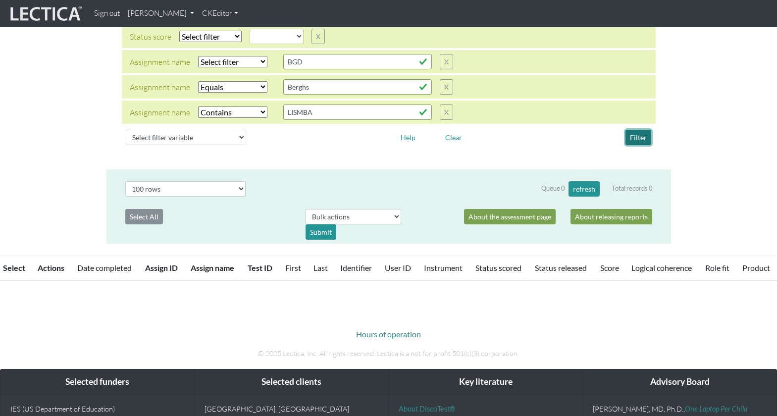
scroll to position [19, 0]
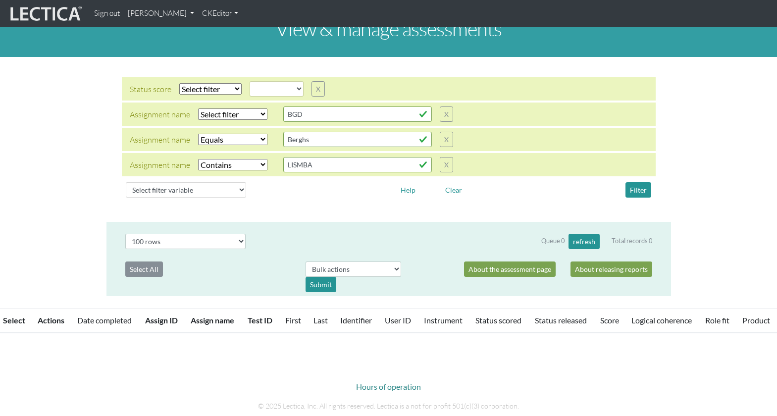
click at [221, 159] on select "Select filter Equals Does not equal Contains Does not contain Starts with Ends …" at bounding box center [232, 164] width 69 height 11
select select
click at [198, 159] on select "Select filter Equals Does not equal Contains Does not contain Starts with Ends …" at bounding box center [232, 164] width 69 height 11
select select
click at [214, 134] on select "Select filter Equals Does not equal Contains Does not contain Starts with Ends …" at bounding box center [232, 139] width 69 height 11
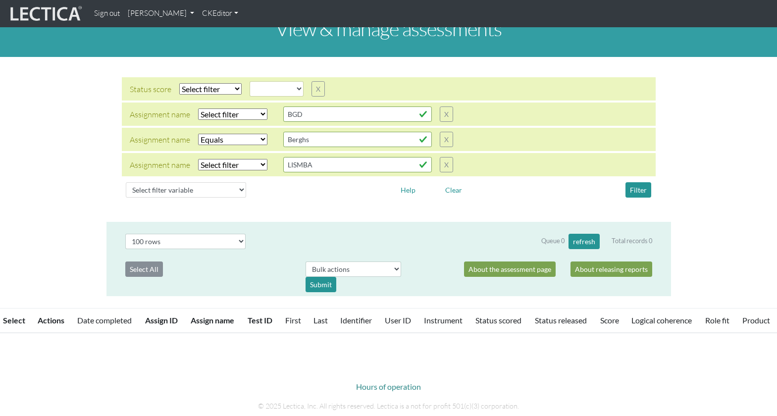
select select "icontains"
click at [198, 134] on select "Select filter Equals Does not equal Contains Does not contain Starts with Ends …" at bounding box center [232, 139] width 69 height 11
select select
click at [638, 182] on button "Filter" at bounding box center [639, 189] width 26 height 15
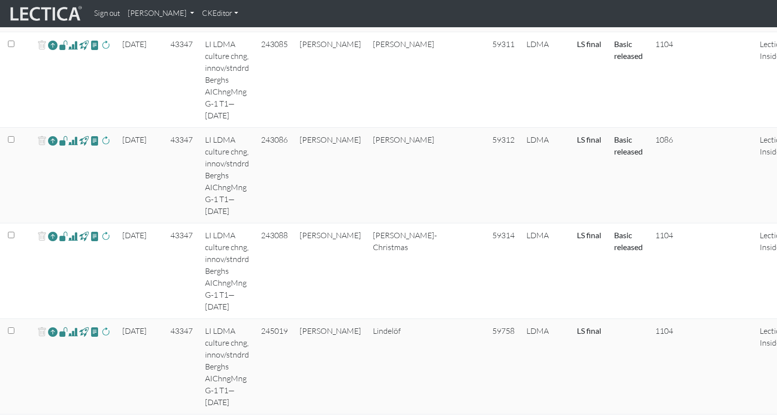
scroll to position [1014, 0]
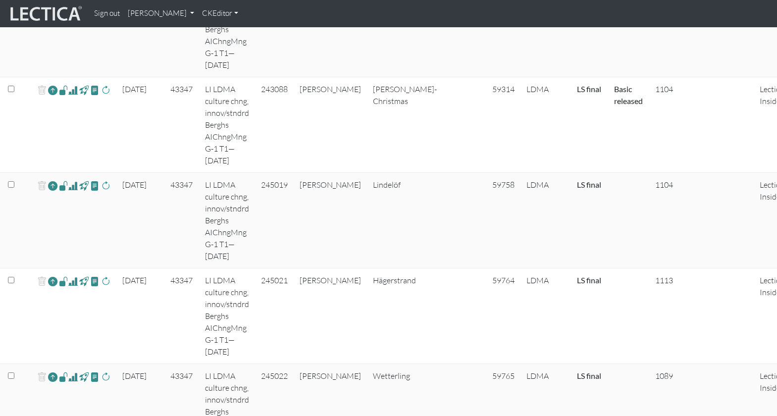
scroll to position [1174, 0]
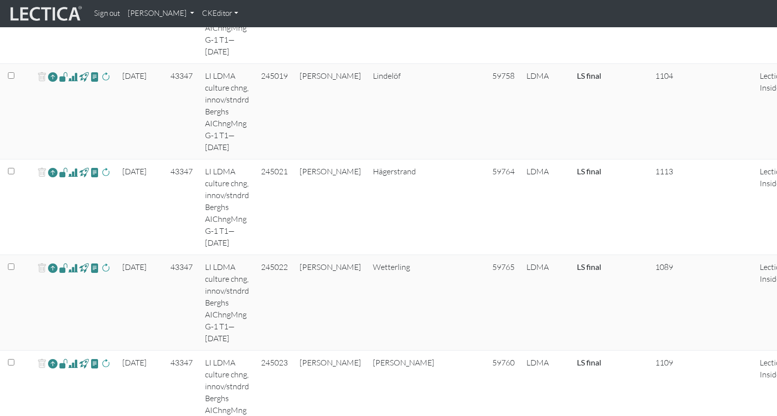
scroll to position [1287, 0]
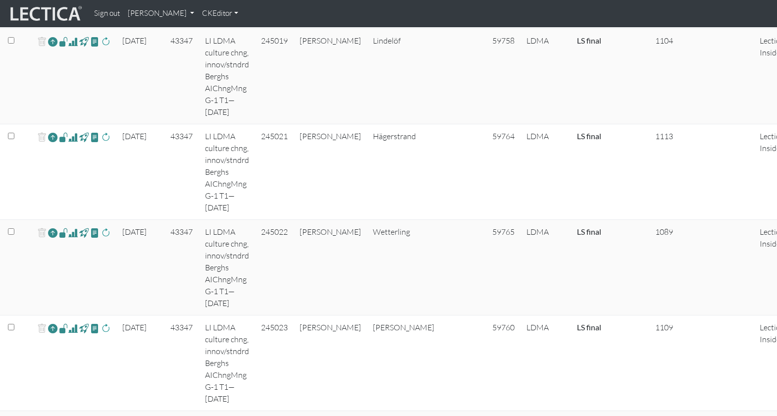
scroll to position [1315, 0]
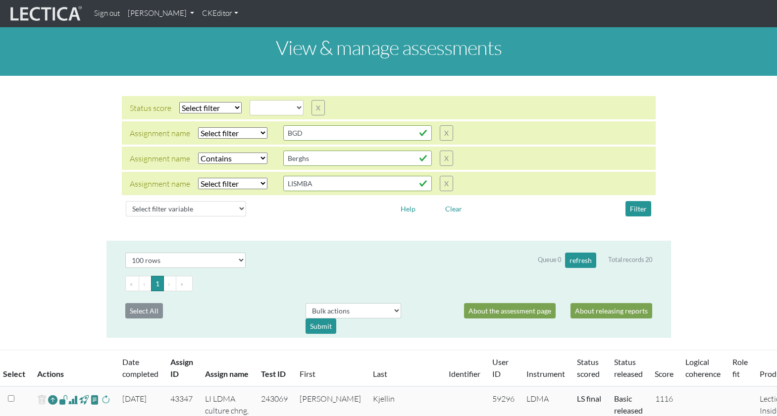
select select
select select "icontains"
select select "100"
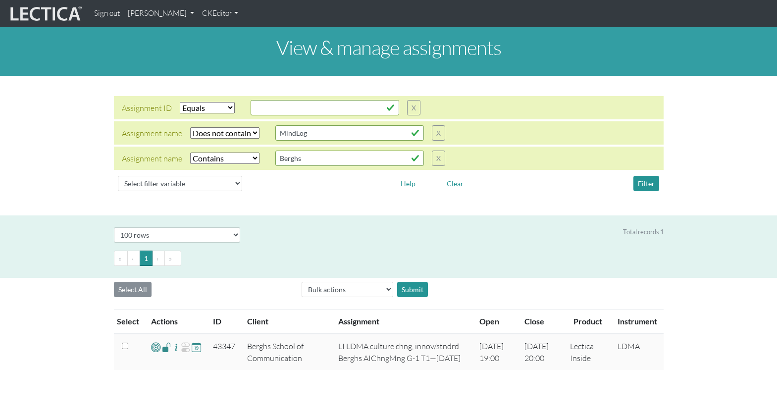
select select "equal"
select select "not_icontains"
select select "icontains"
select select "100"
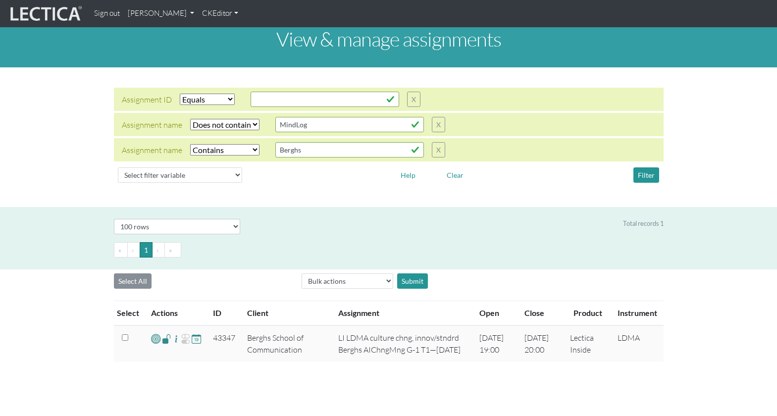
scroll to position [1, 0]
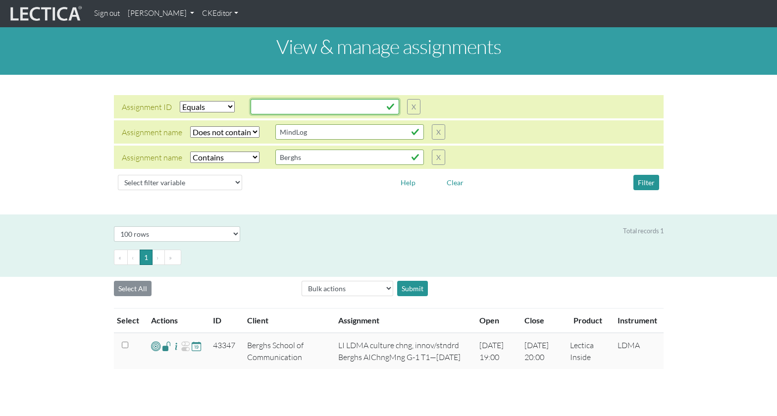
click at [261, 102] on input "text" at bounding box center [325, 106] width 149 height 15
type input "43482"
click at [220, 126] on select "Select filter Equals Does not equal Contains Does not contain Starts with Ends …" at bounding box center [224, 131] width 69 height 11
select select
click at [190, 126] on select "Select filter Equals Does not equal Contains Does not contain Starts with Ends …" at bounding box center [224, 131] width 69 height 11
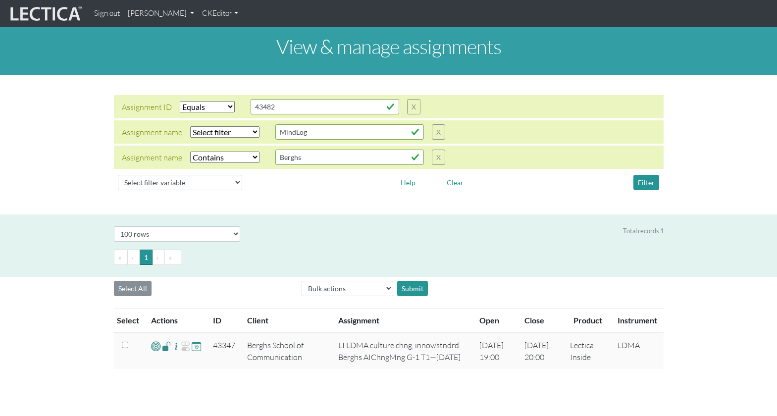
click at [209, 152] on select "Select filter Equals Does not equal Contains Does not contain Starts with Ends …" at bounding box center [224, 157] width 69 height 11
select select
click at [190, 152] on select "Select filter Equals Does not equal Contains Does not contain Starts with Ends …" at bounding box center [224, 157] width 69 height 11
click at [646, 175] on button "Filter" at bounding box center [647, 182] width 26 height 15
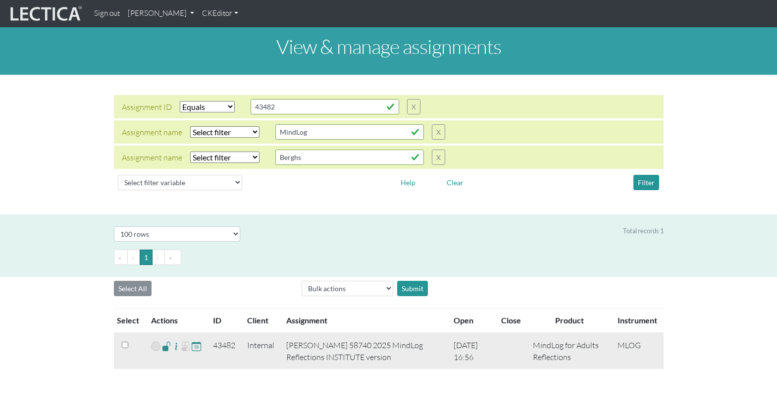
click at [162, 340] on span at bounding box center [166, 345] width 9 height 11
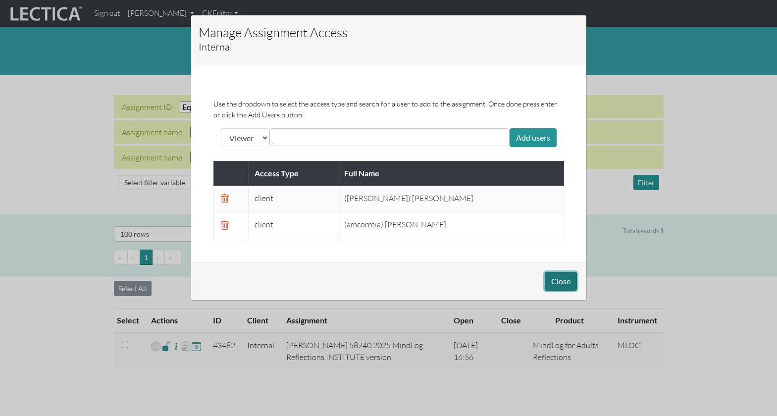
click at [561, 272] on button "Close" at bounding box center [561, 281] width 32 height 19
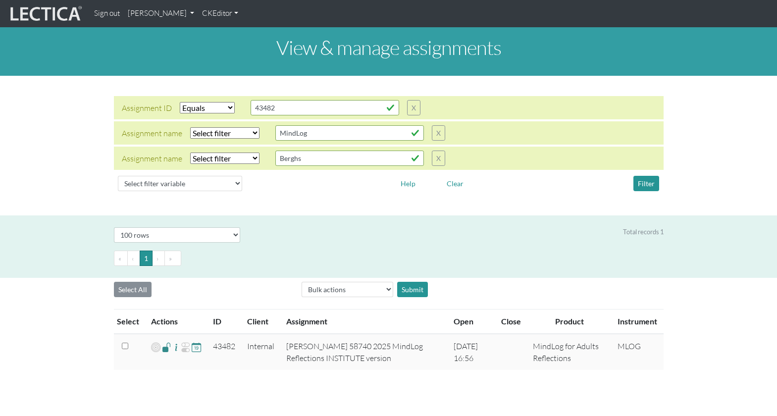
select select "equal"
select select "100"
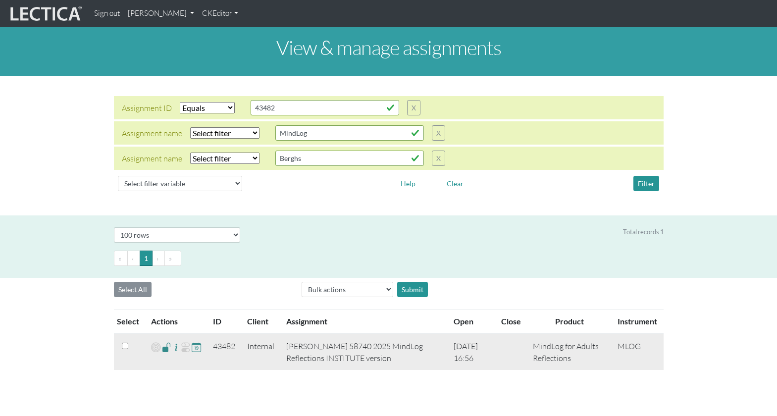
scroll to position [1, 0]
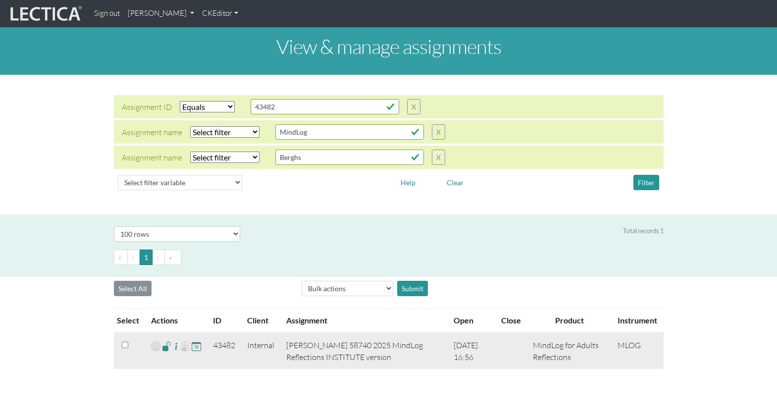
click at [162, 340] on span at bounding box center [166, 345] width 9 height 11
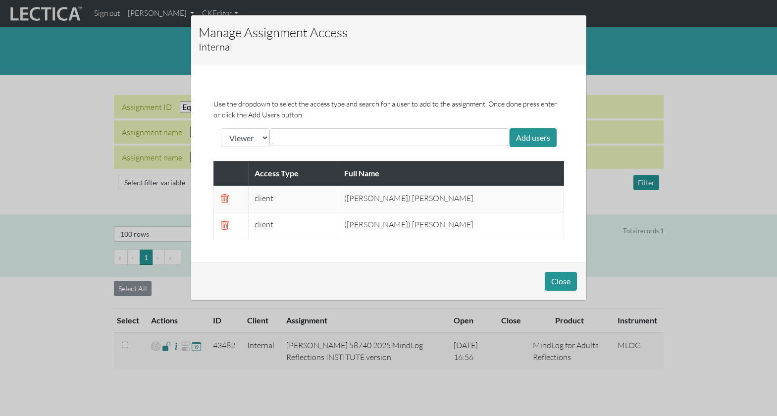
click at [223, 219] on span at bounding box center [224, 225] width 9 height 12
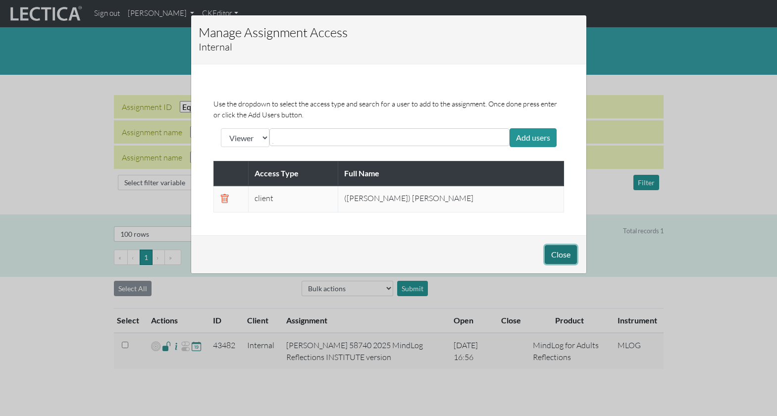
click at [567, 245] on button "Close" at bounding box center [561, 254] width 32 height 19
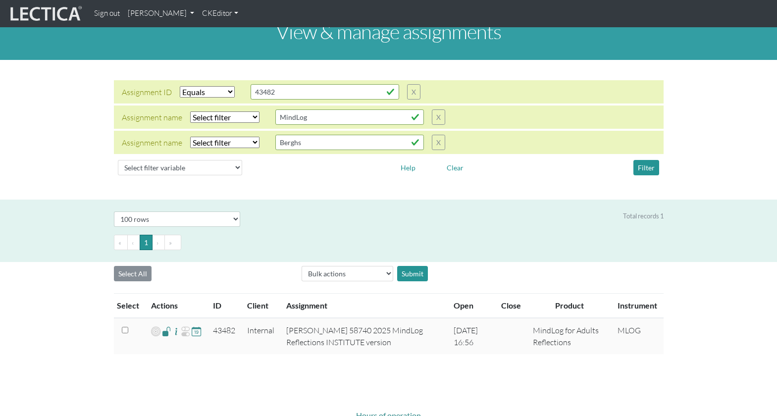
scroll to position [0, 0]
